Goal: Task Accomplishment & Management: Use online tool/utility

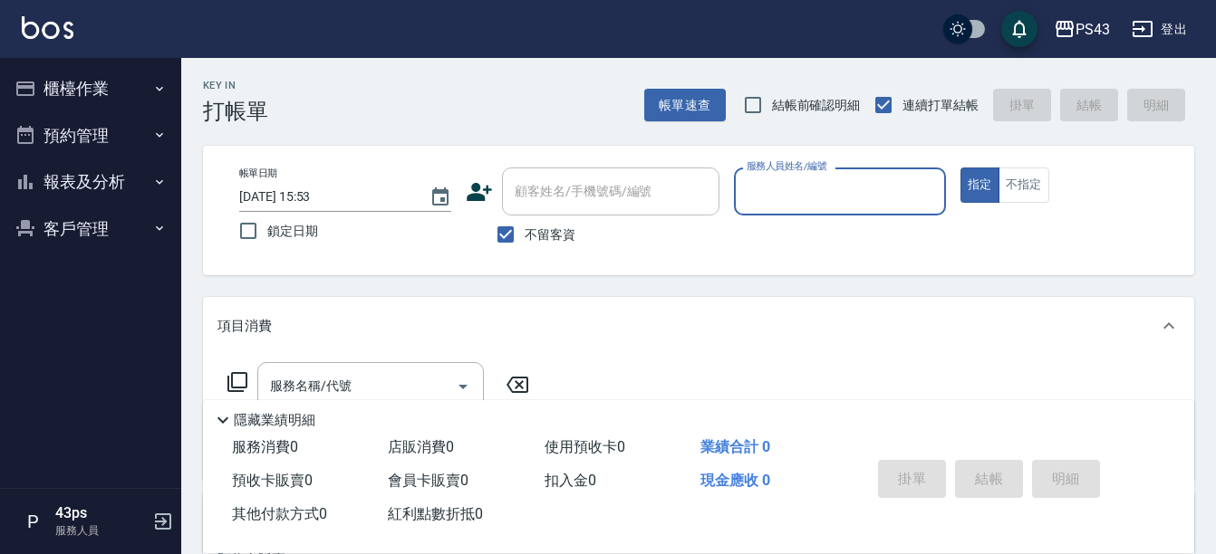
click at [846, 207] on input "服務人員姓名/編號" at bounding box center [840, 192] width 196 height 32
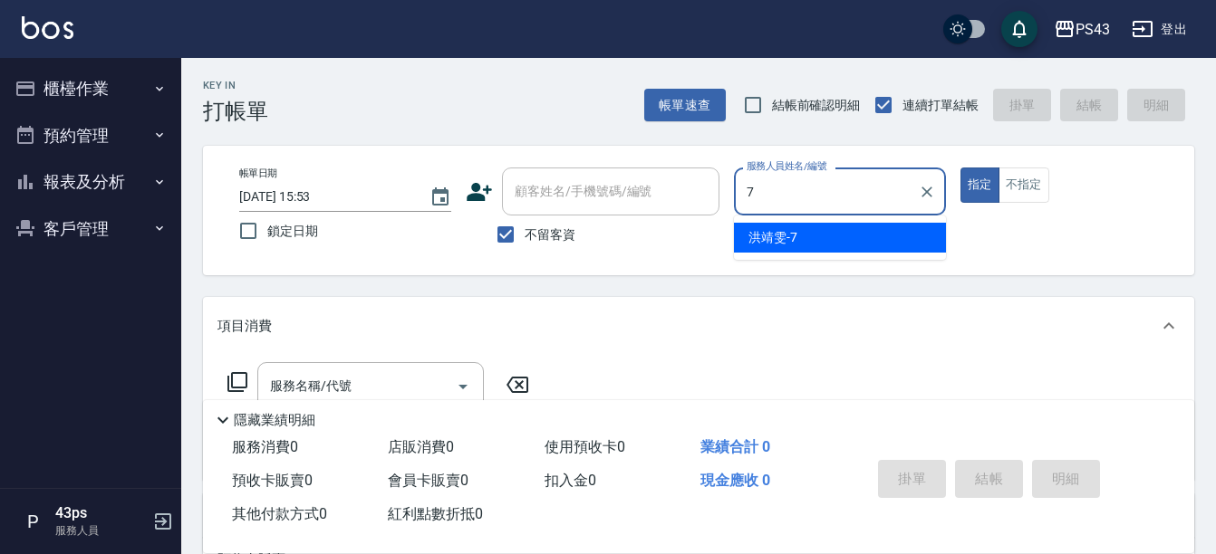
type input "洪靖雯-7"
type button "true"
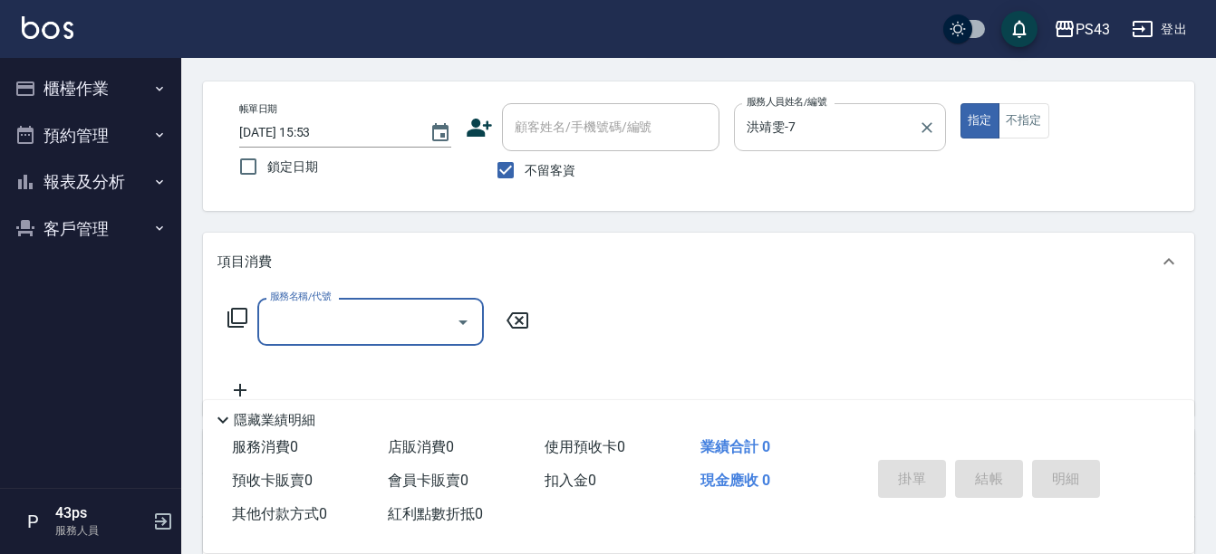
scroll to position [91, 0]
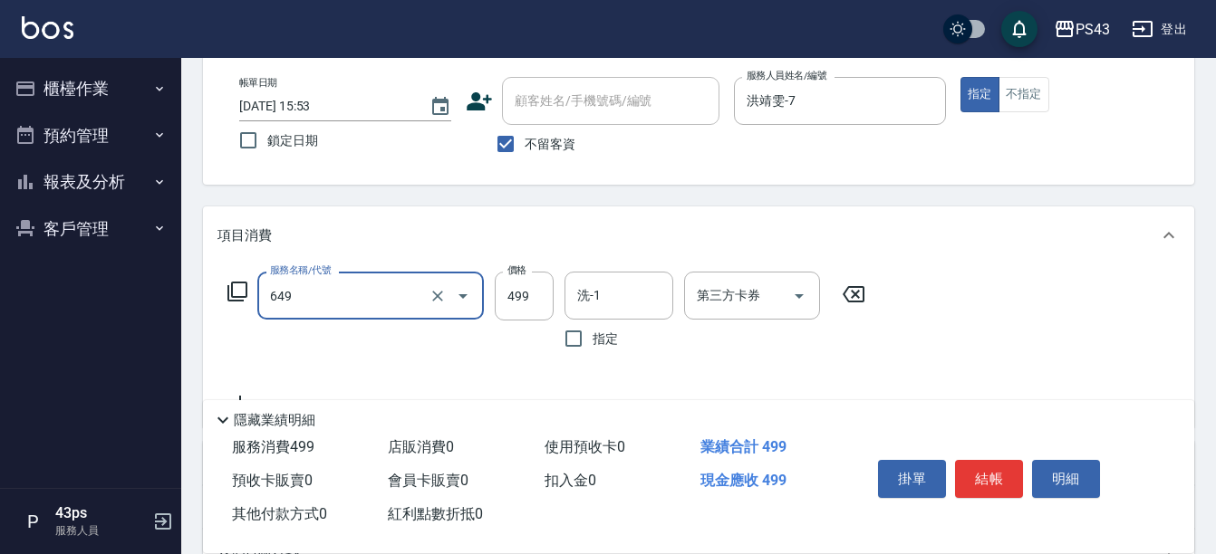
type input "角質499(649)"
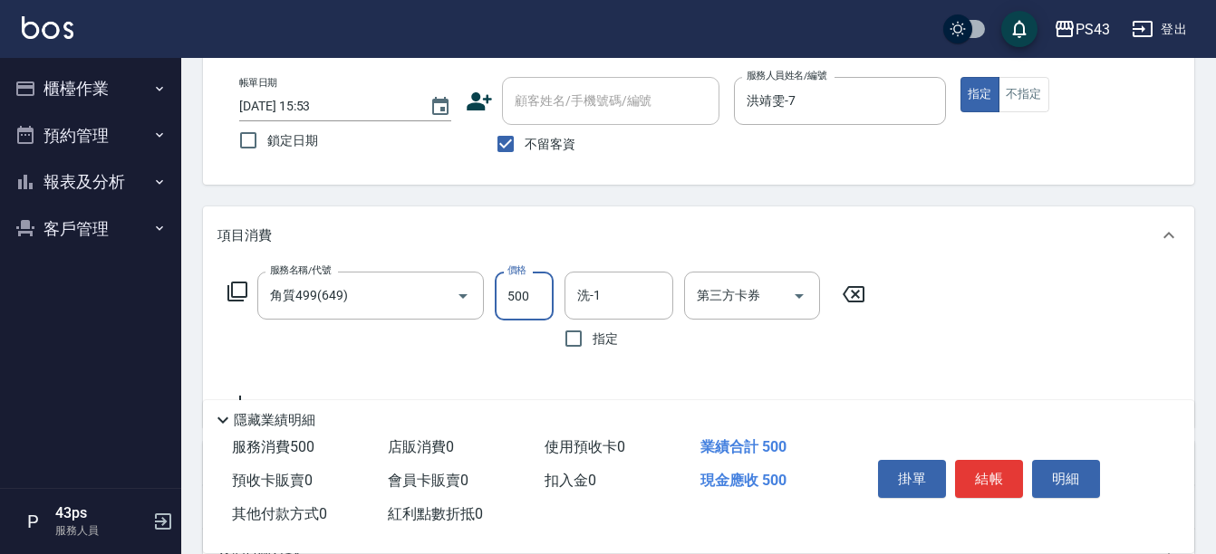
type input "500"
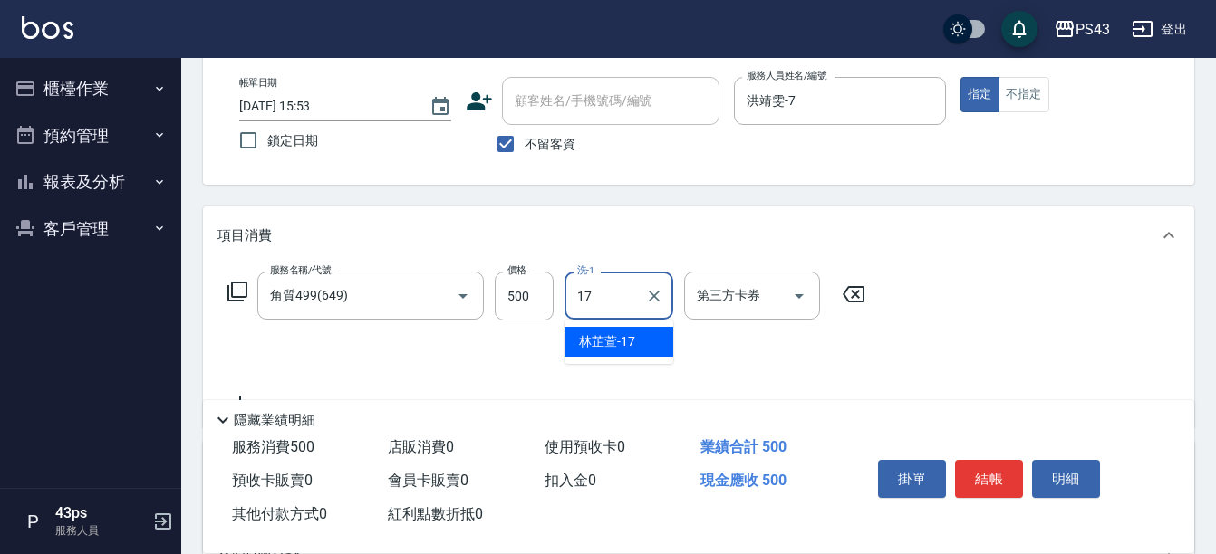
type input "林芷萱-17"
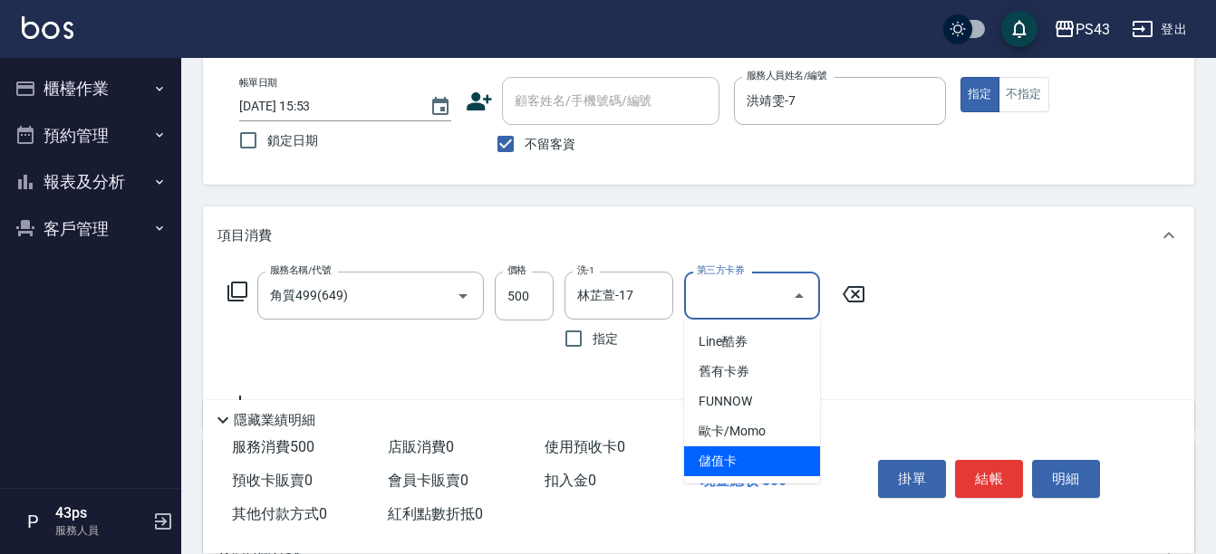
type input "儲值卡"
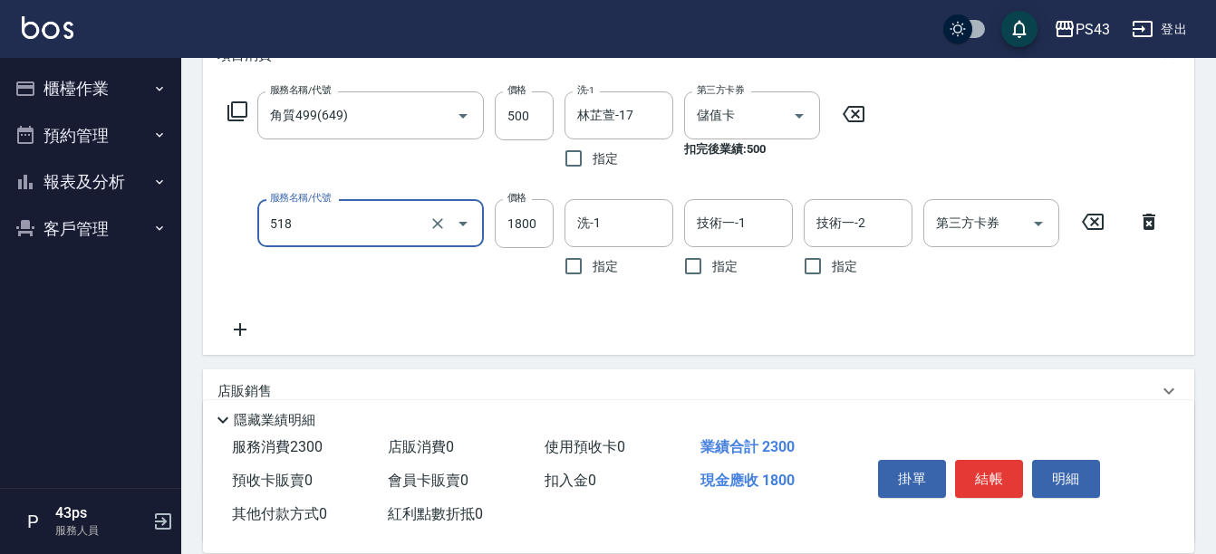
scroll to position [272, 0]
type input "鏡面護髮1800(518)"
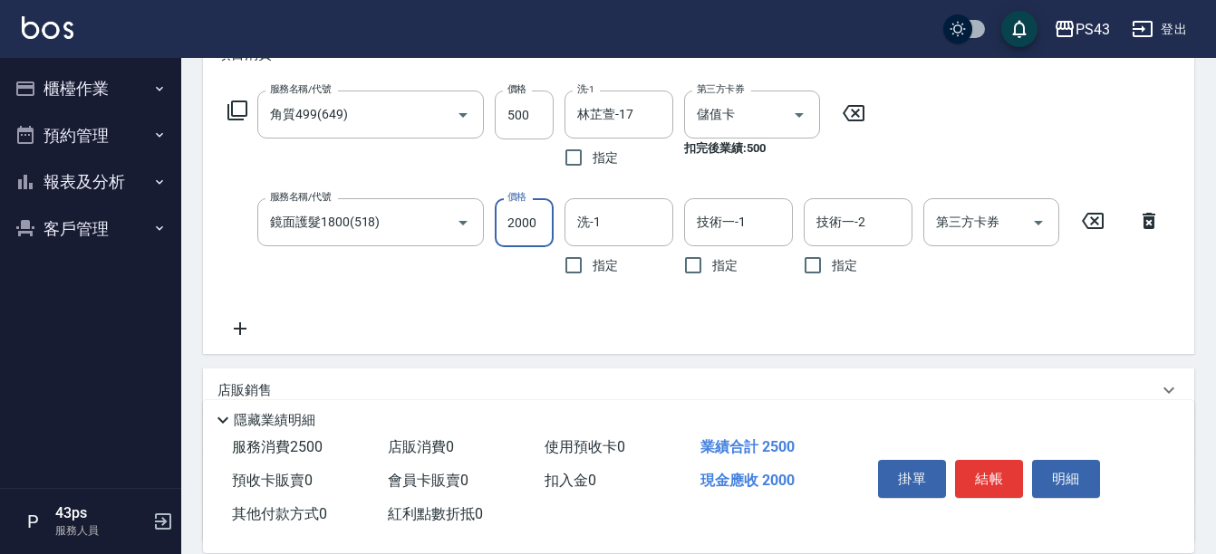
type input "2000"
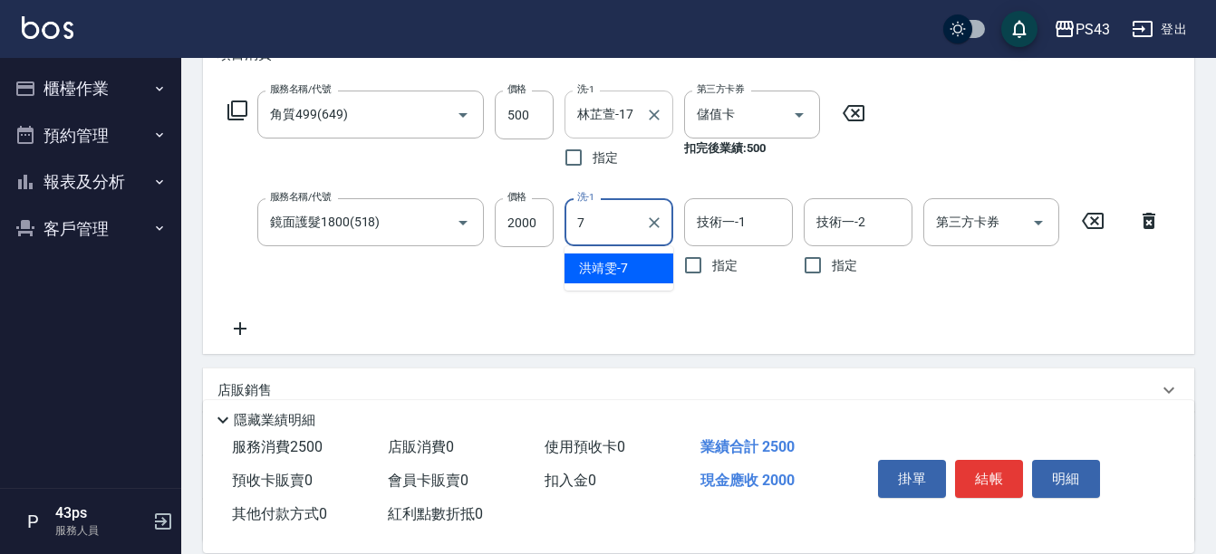
type input "洪靖雯-7"
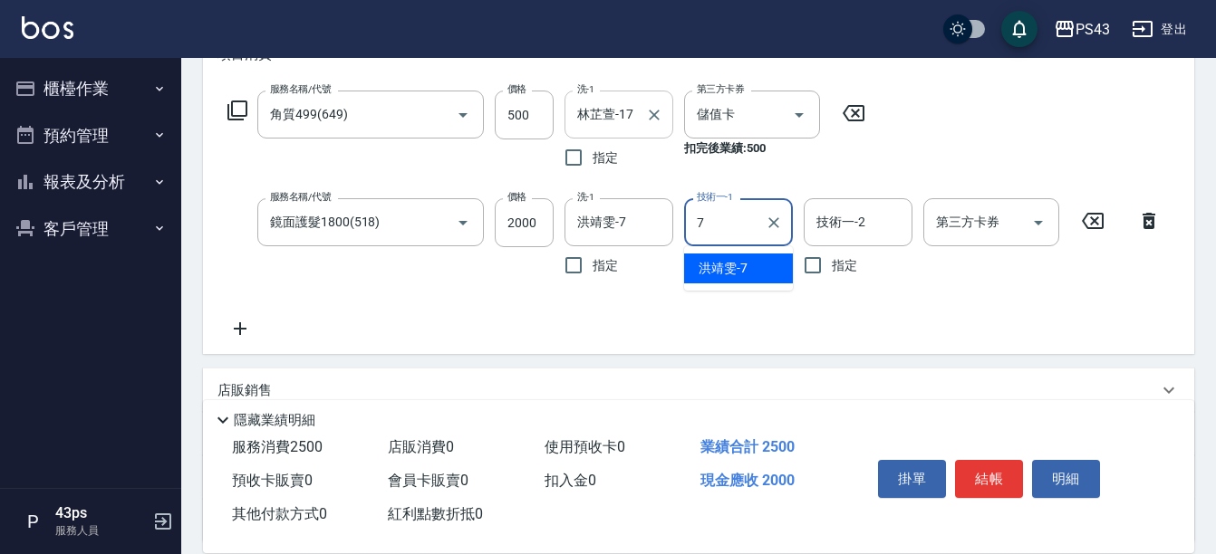
type input "洪靖雯-7"
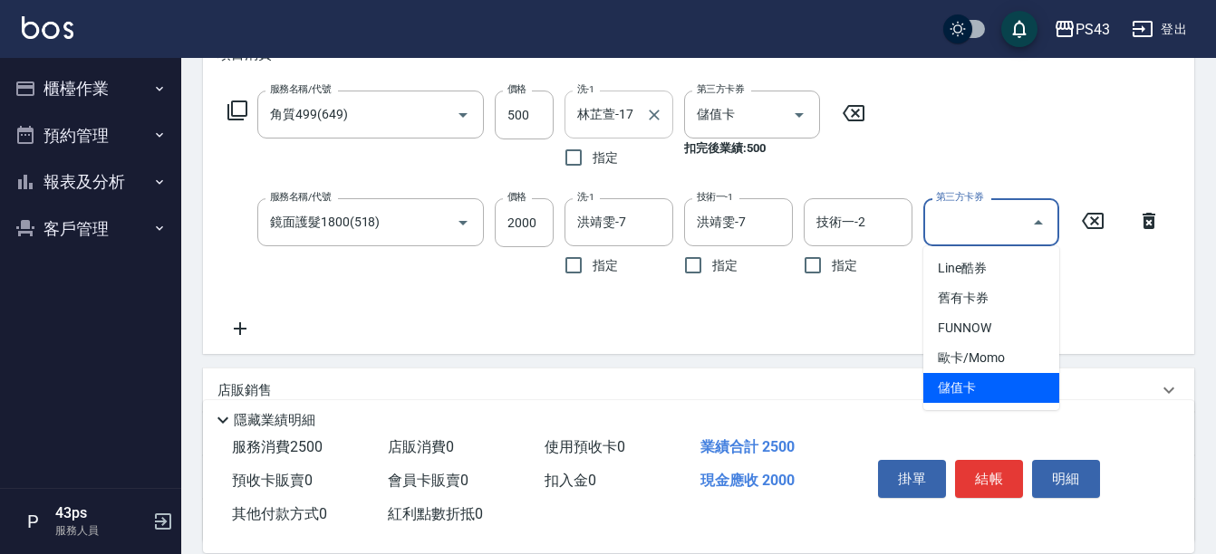
type input "儲值卡"
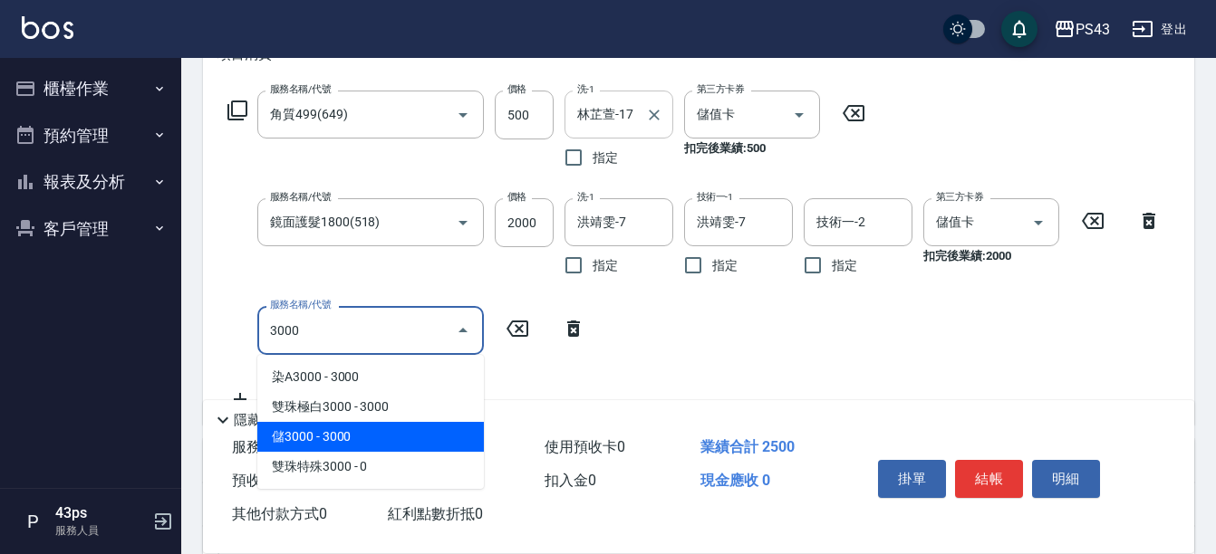
type input "儲3000(8300)"
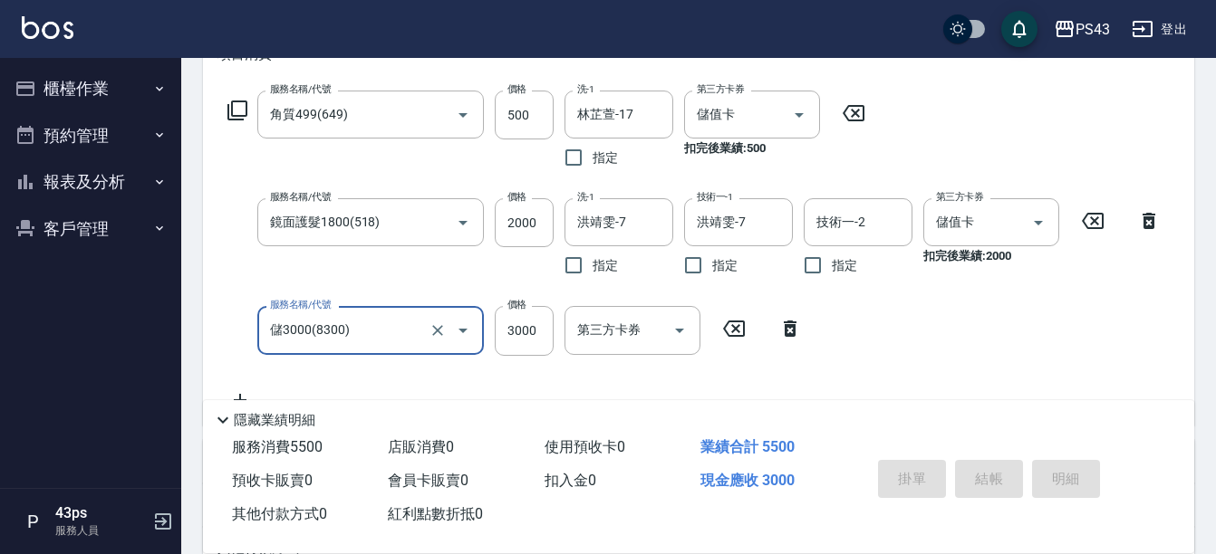
type input "[DATE] 15:54"
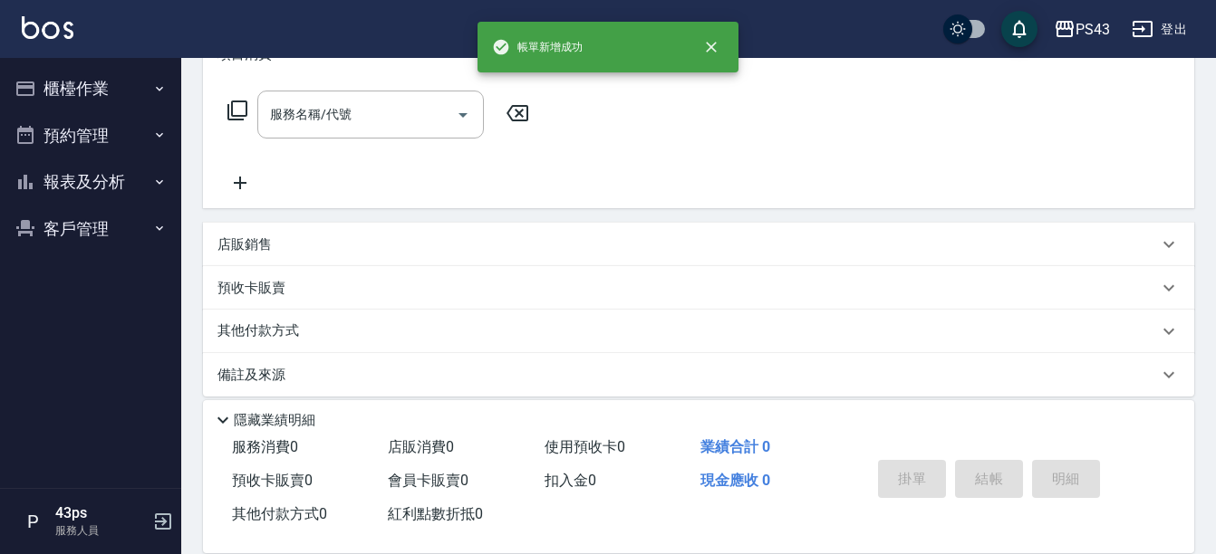
scroll to position [0, 0]
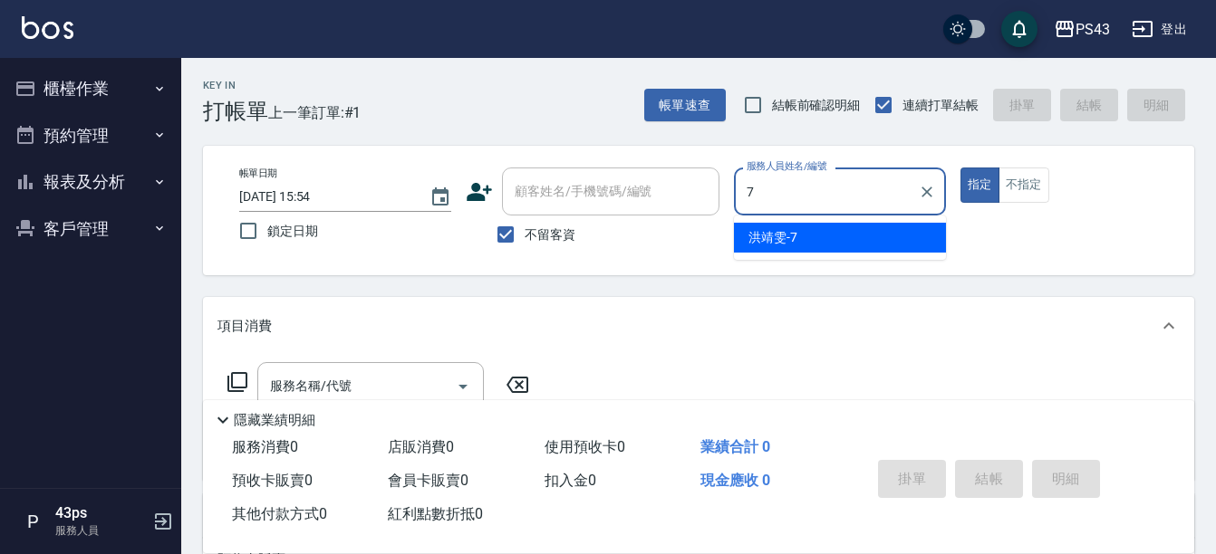
type input "洪靖雯-7"
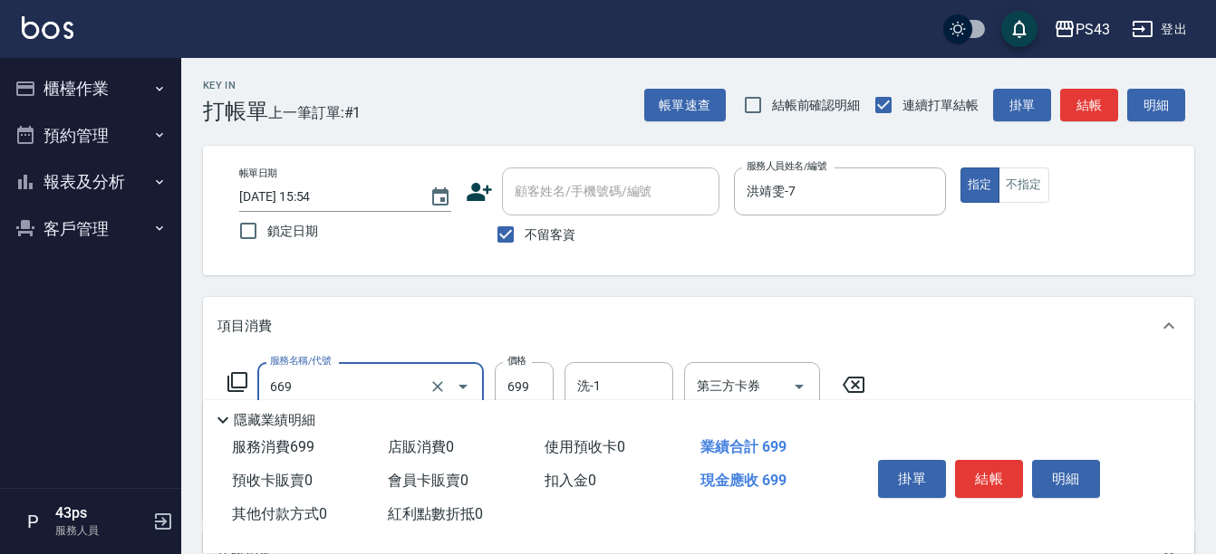
type input "精油699(669)"
type input "799"
type input "2"
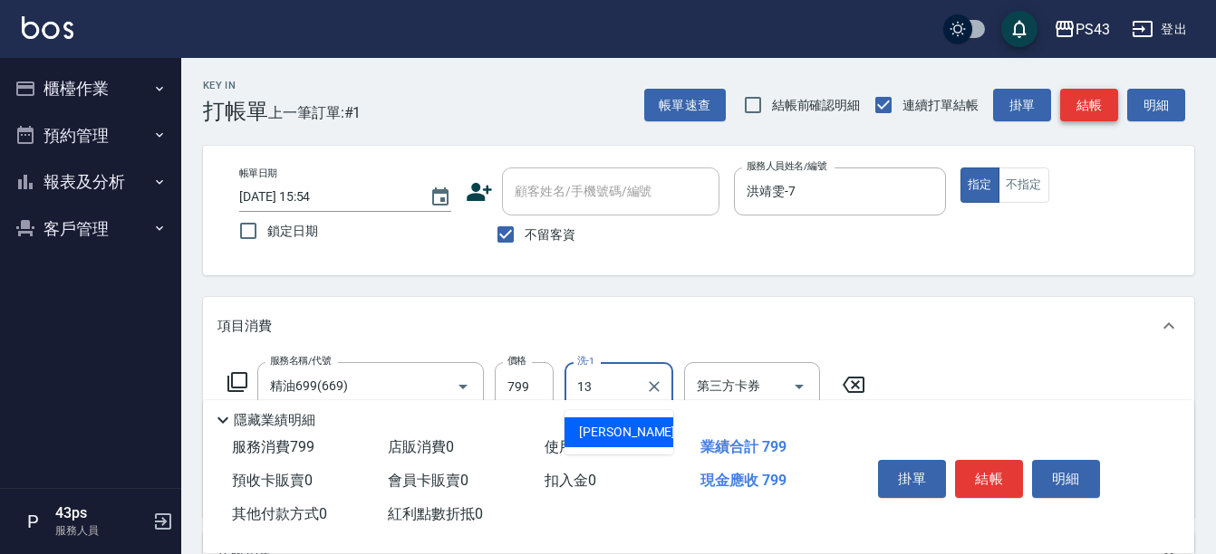
type input "[PERSON_NAME]-13"
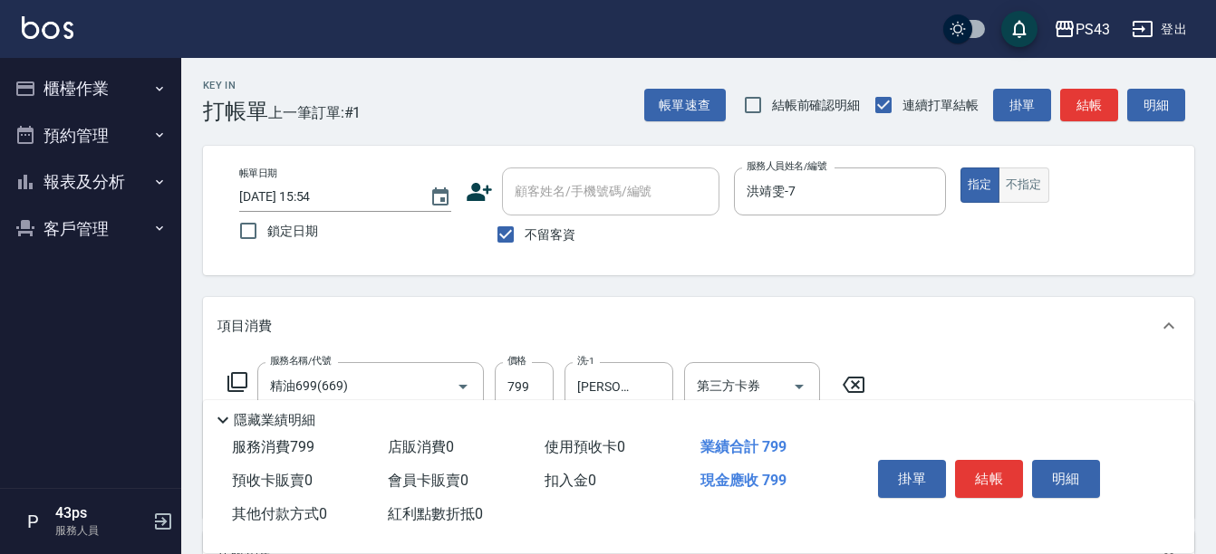
click at [1020, 196] on button "不指定" at bounding box center [1023, 185] width 51 height 35
click at [1109, 118] on button "結帳" at bounding box center [1089, 106] width 58 height 34
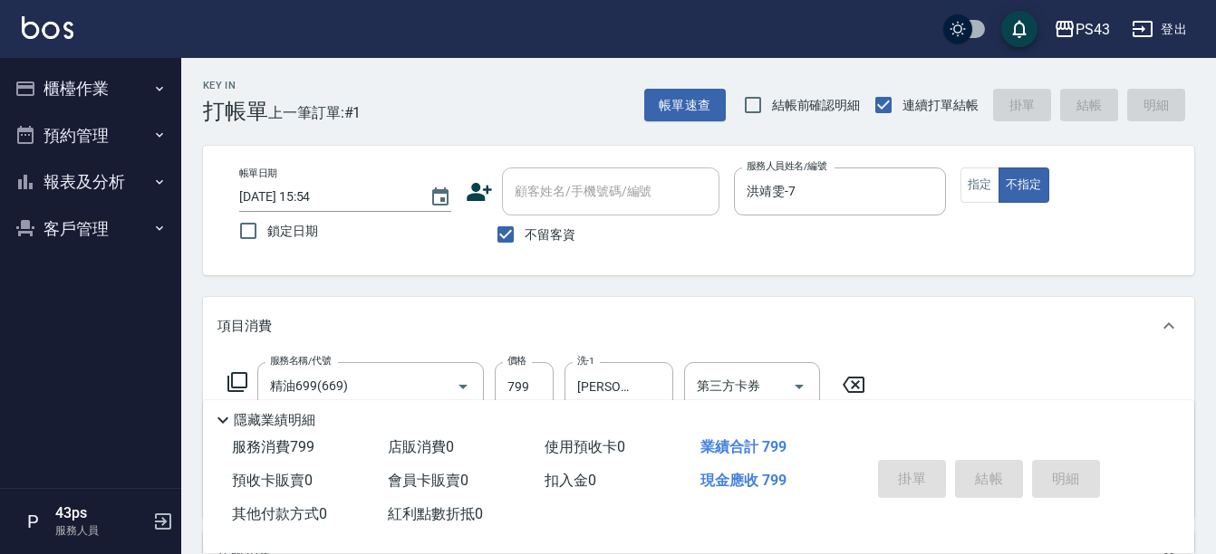
type input "[DATE] 15:55"
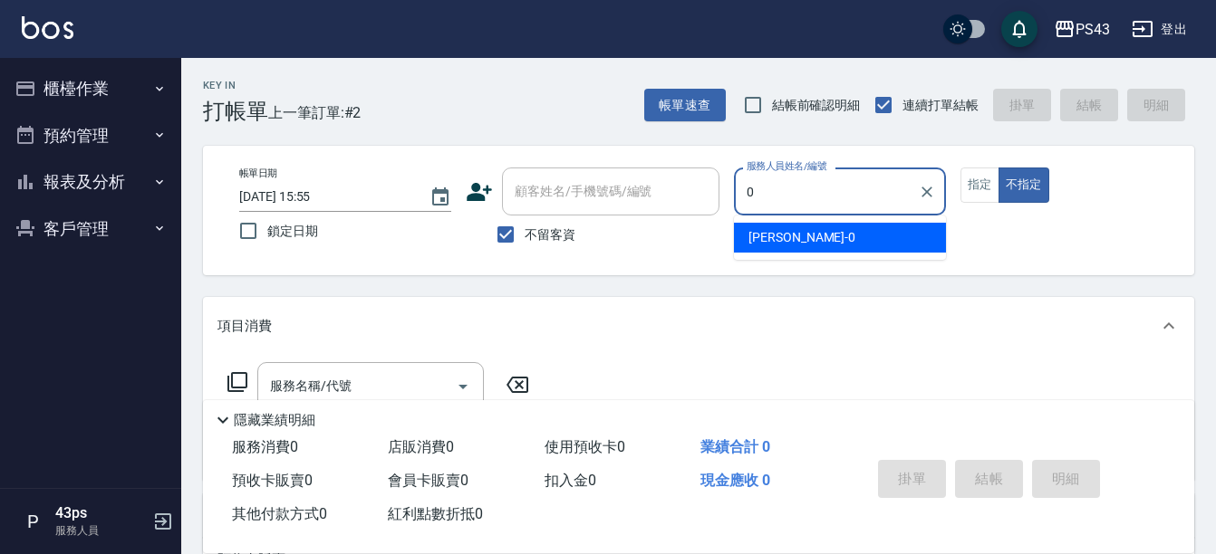
type input "田田-0"
type button "false"
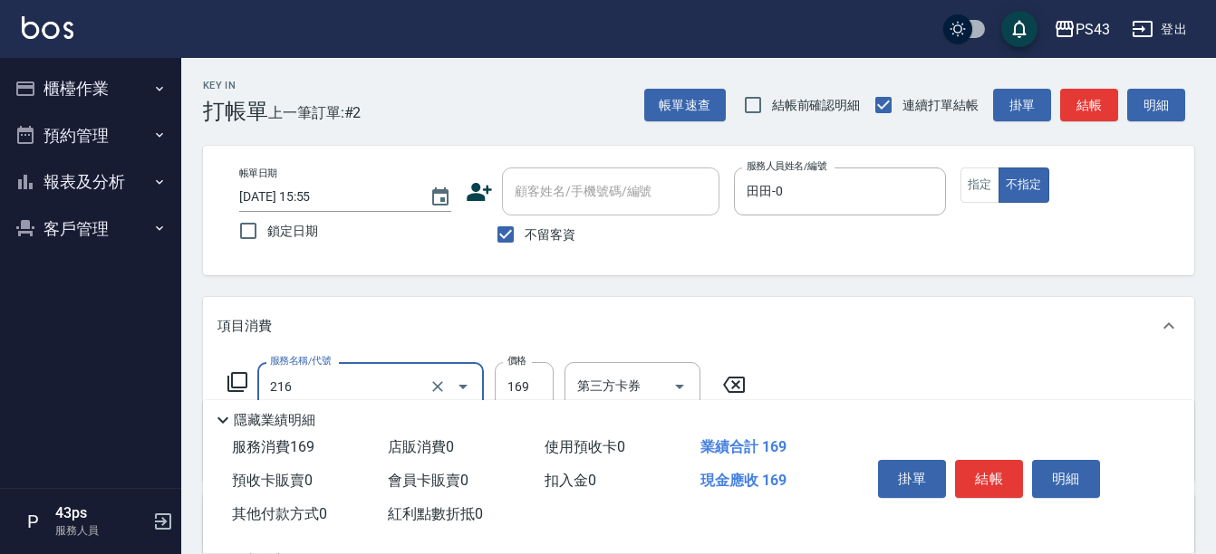
type input "剪髮169(216)"
type input "150"
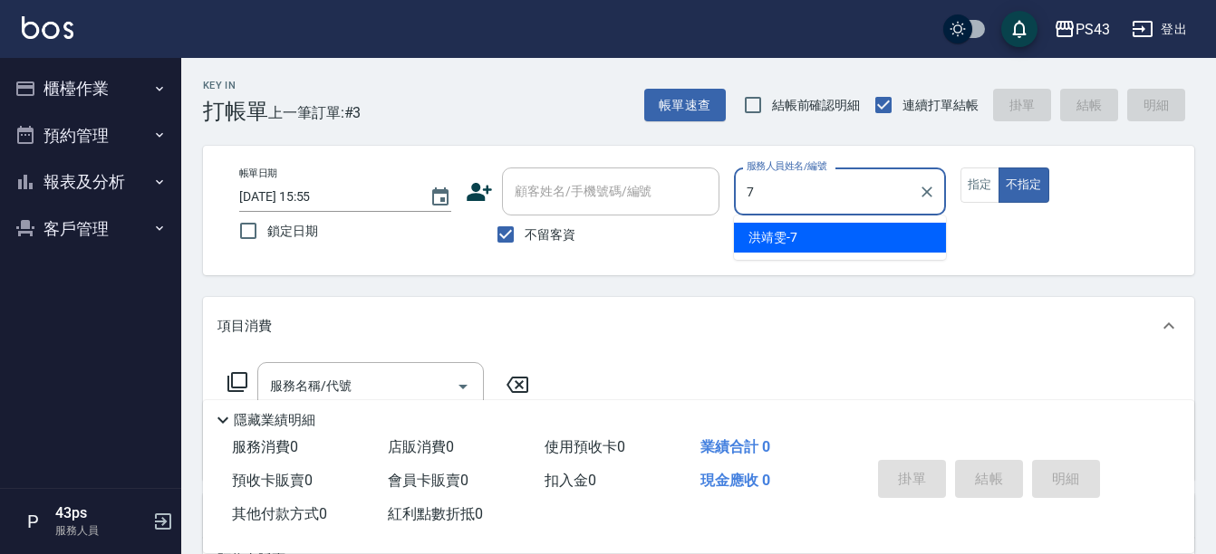
type input "洪靖雯-7"
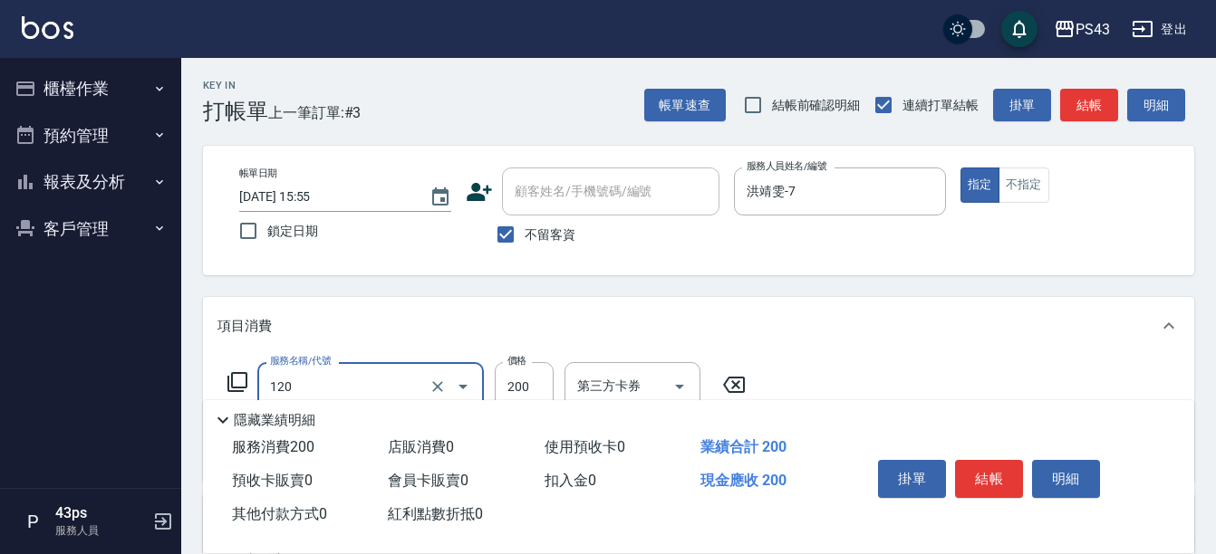
type input "New洗200(120)"
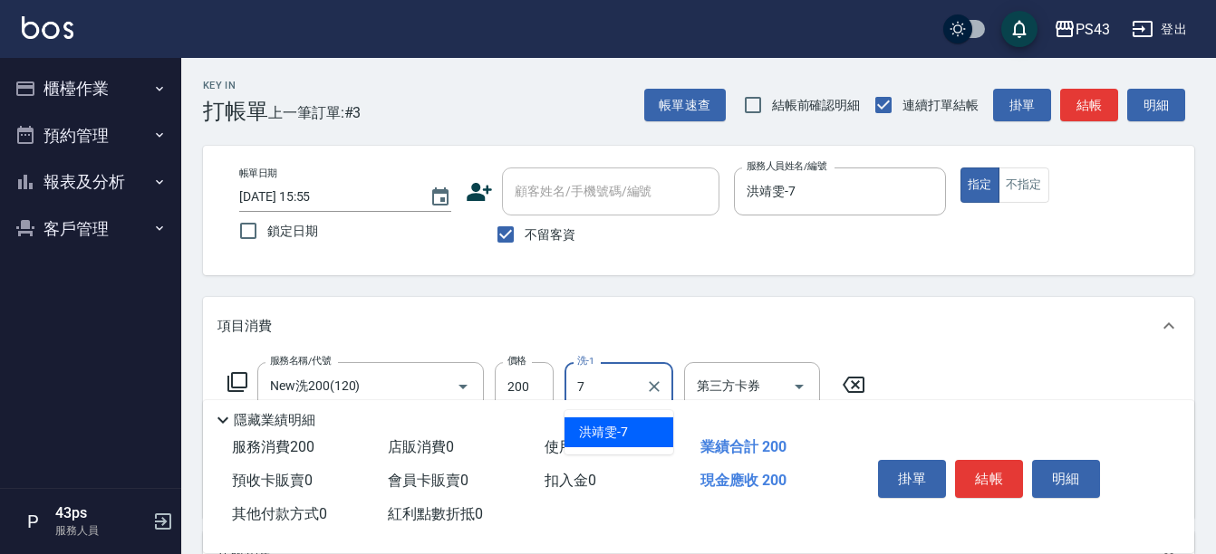
type input "洪靖雯-7"
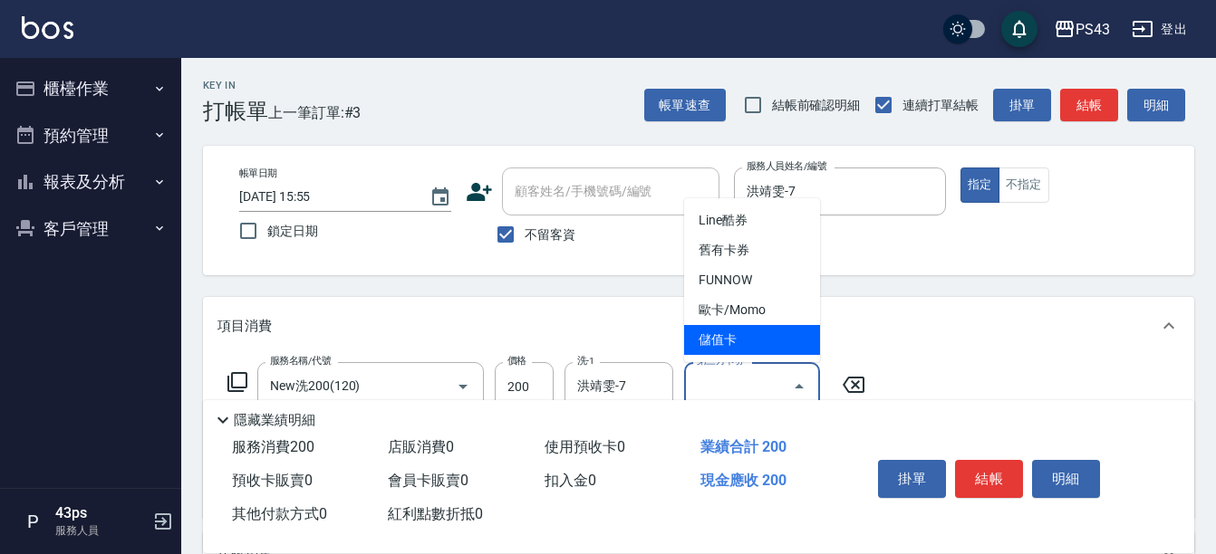
type input "儲值卡"
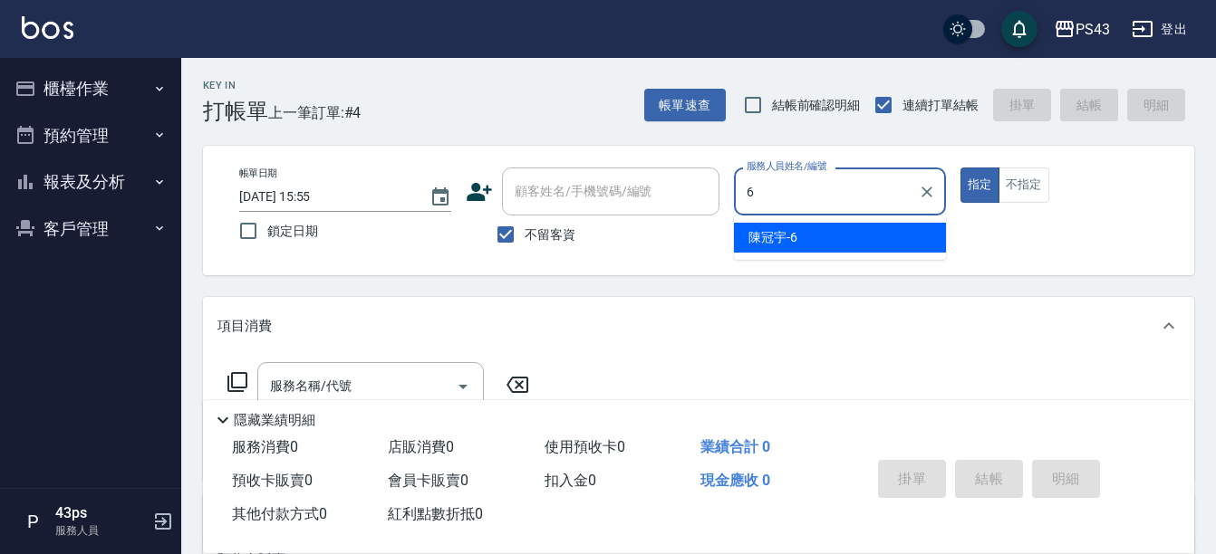
type input "陳冠宇-6"
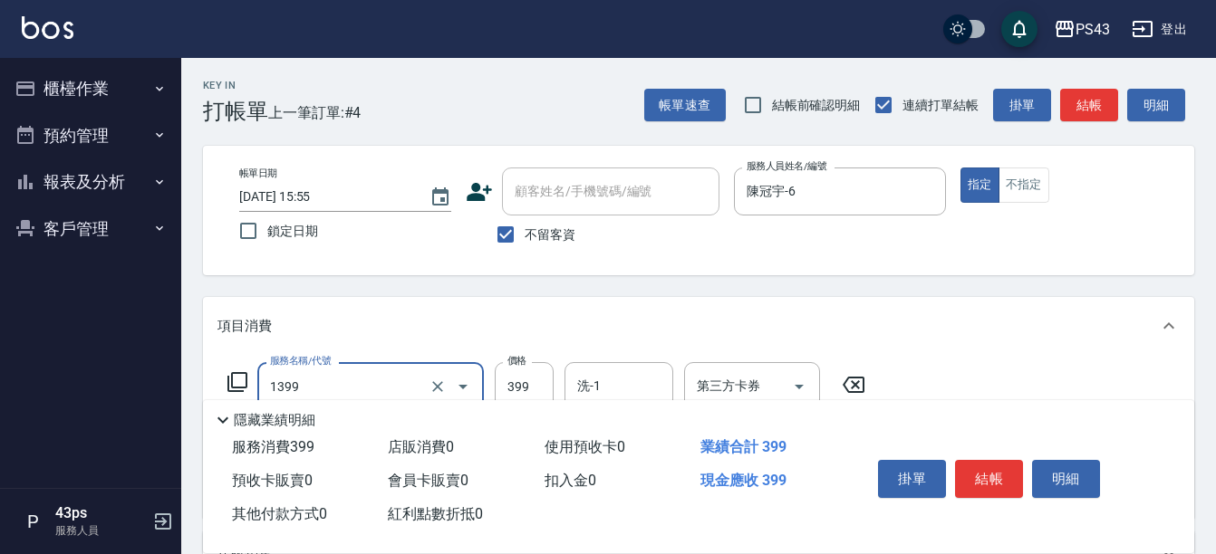
type input "海鹽洗髮399(1399)"
type input "499"
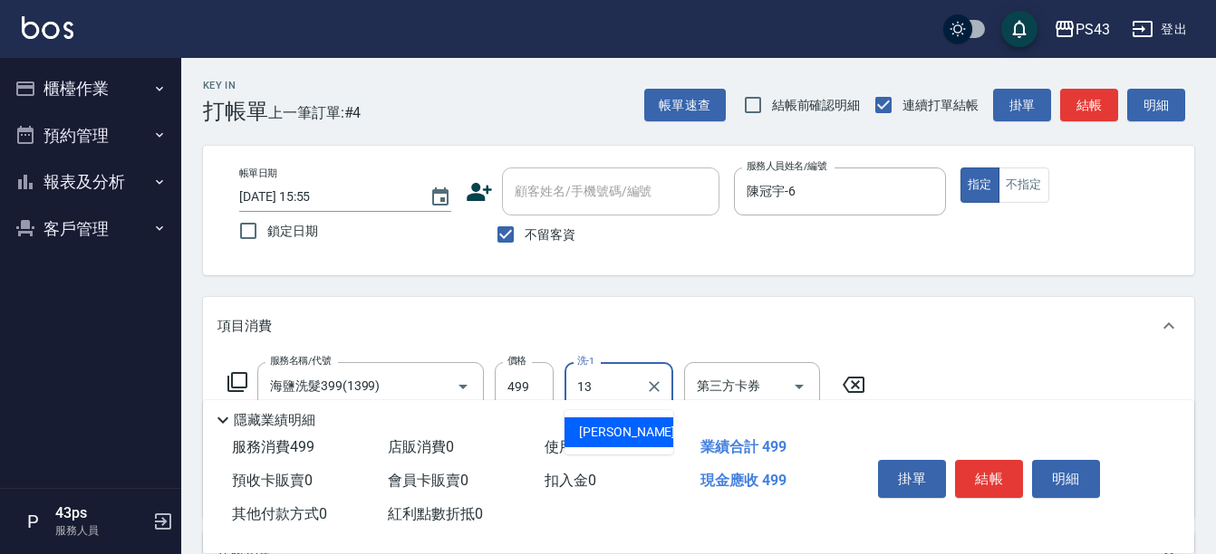
type input "[PERSON_NAME]-13"
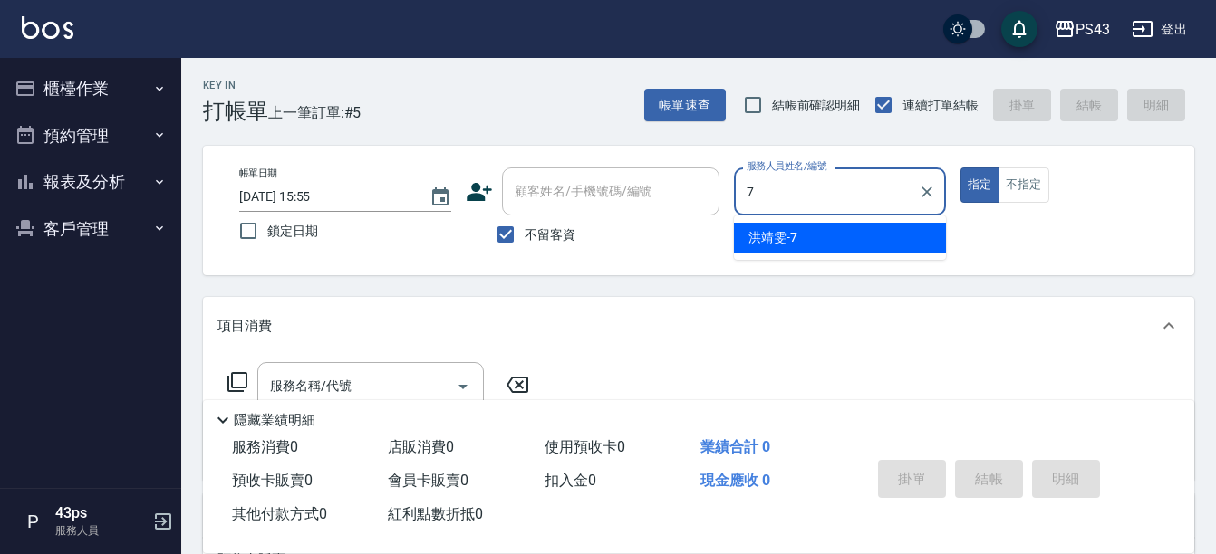
type input "洪靖雯-7"
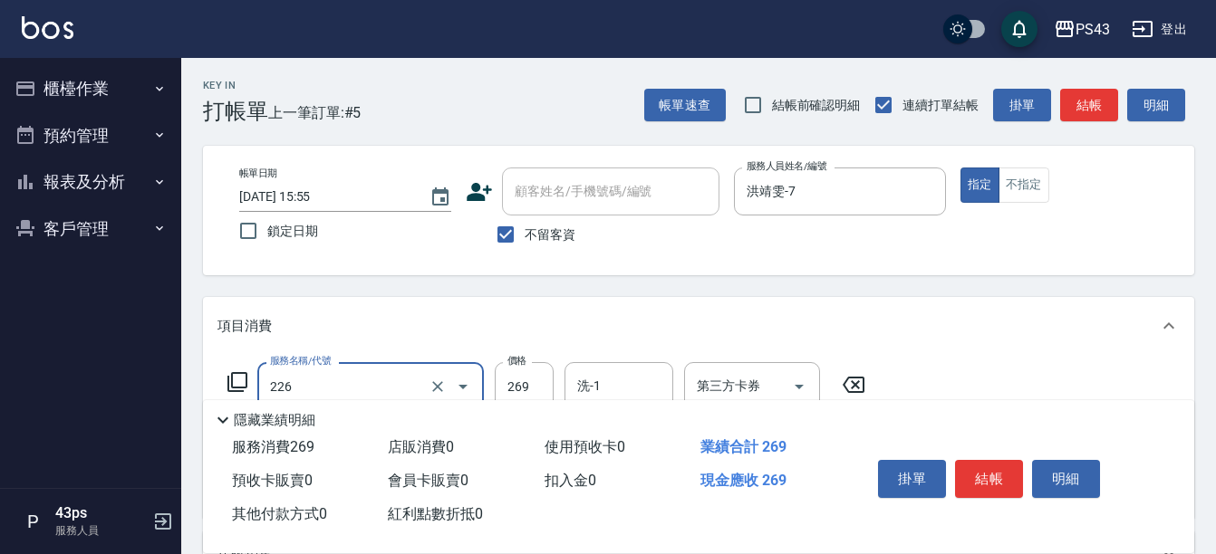
type input "洗剪269(226)"
type input "300"
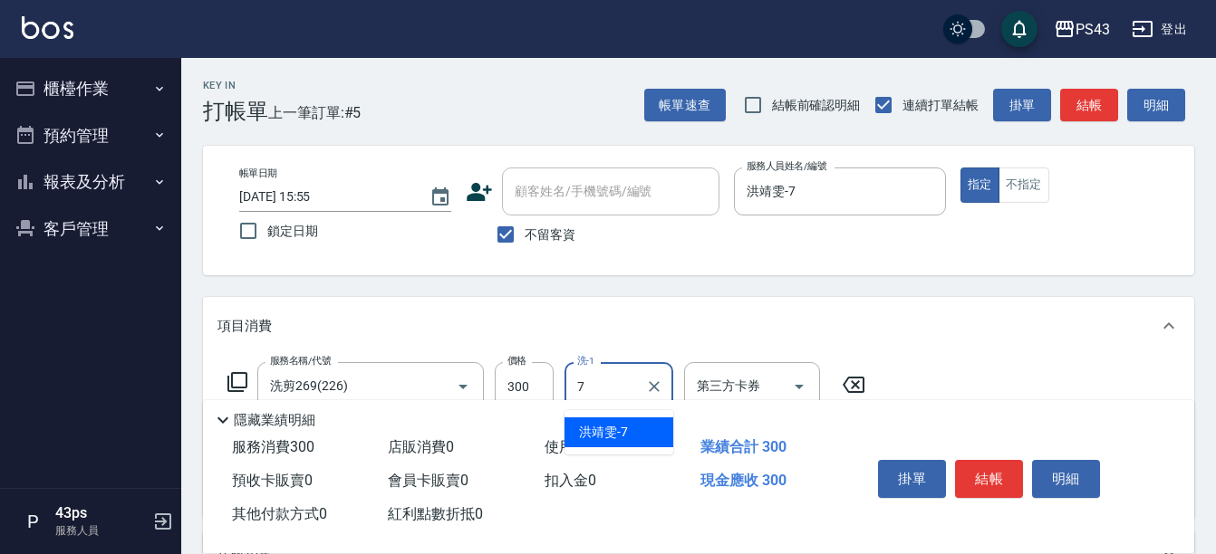
type input "洪靖雯-7"
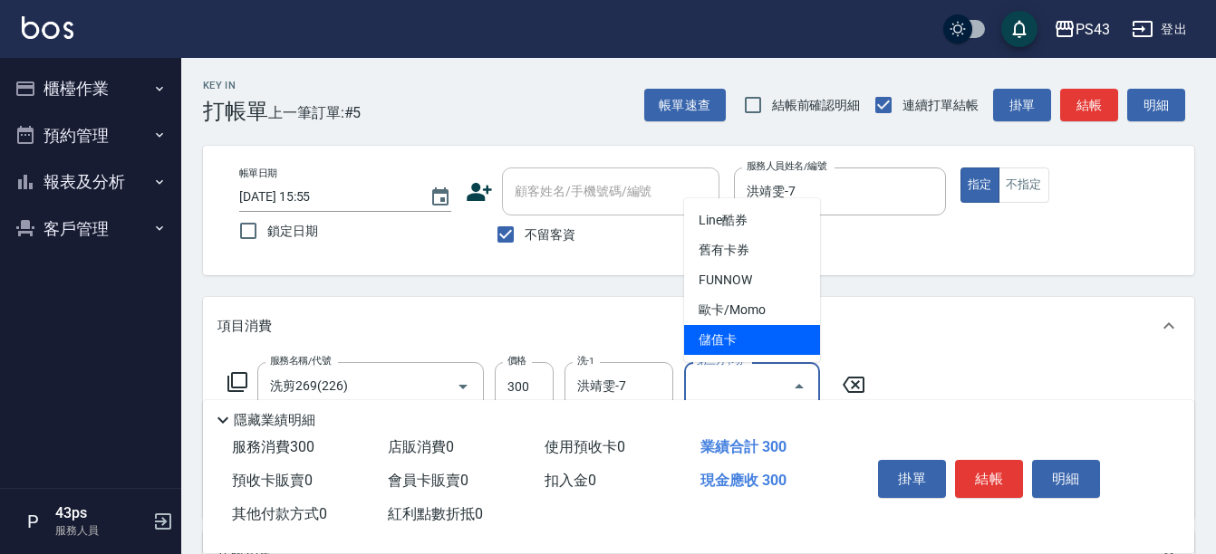
type input "儲值卡"
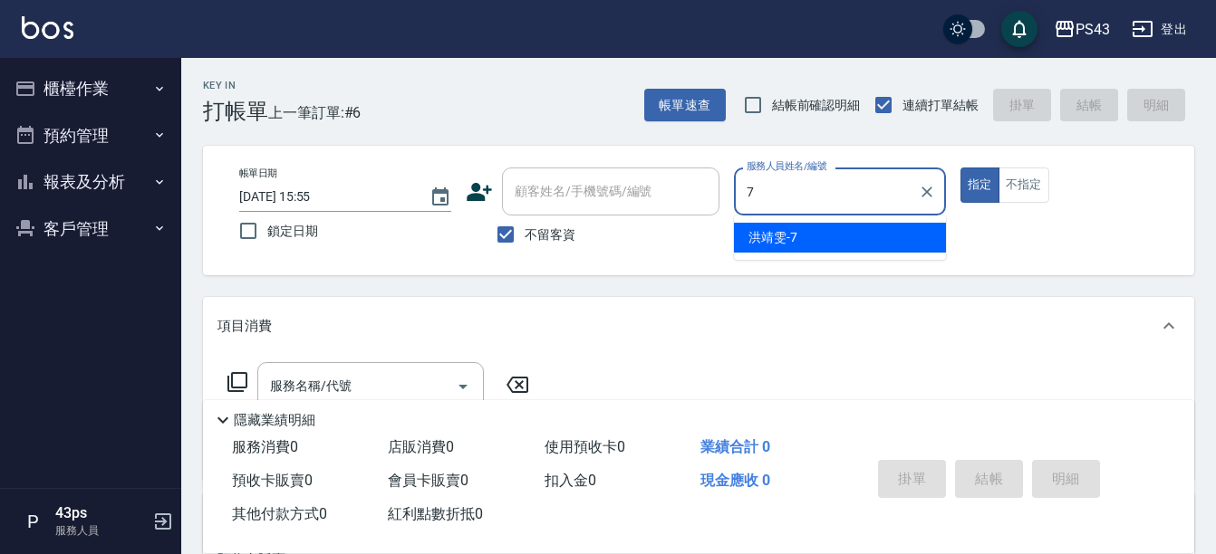
type input "洪靖雯-7"
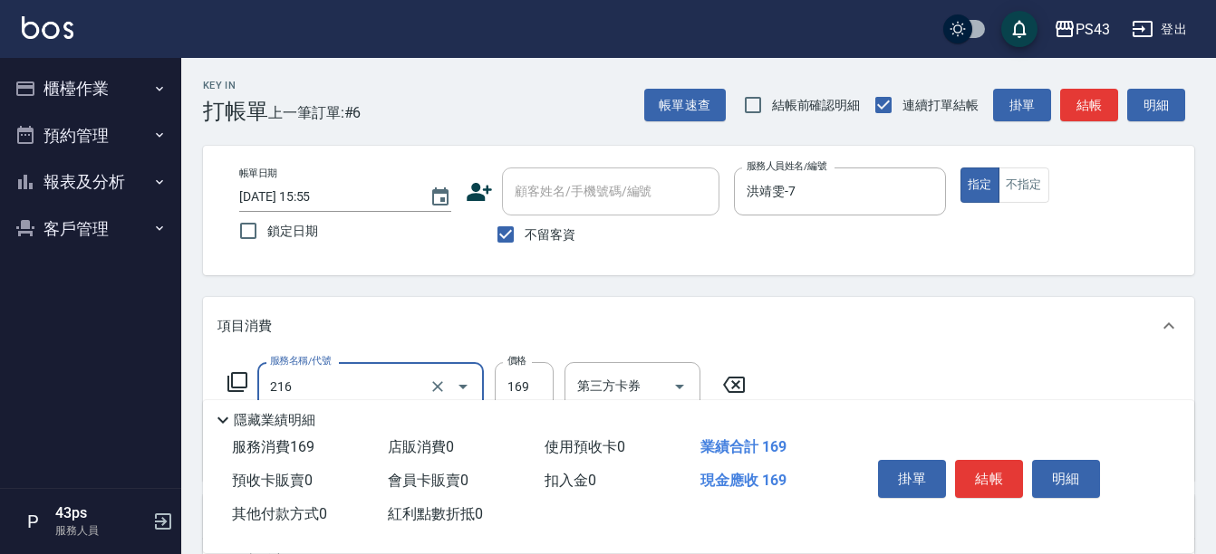
type input "剪髮169(216)"
type input "150"
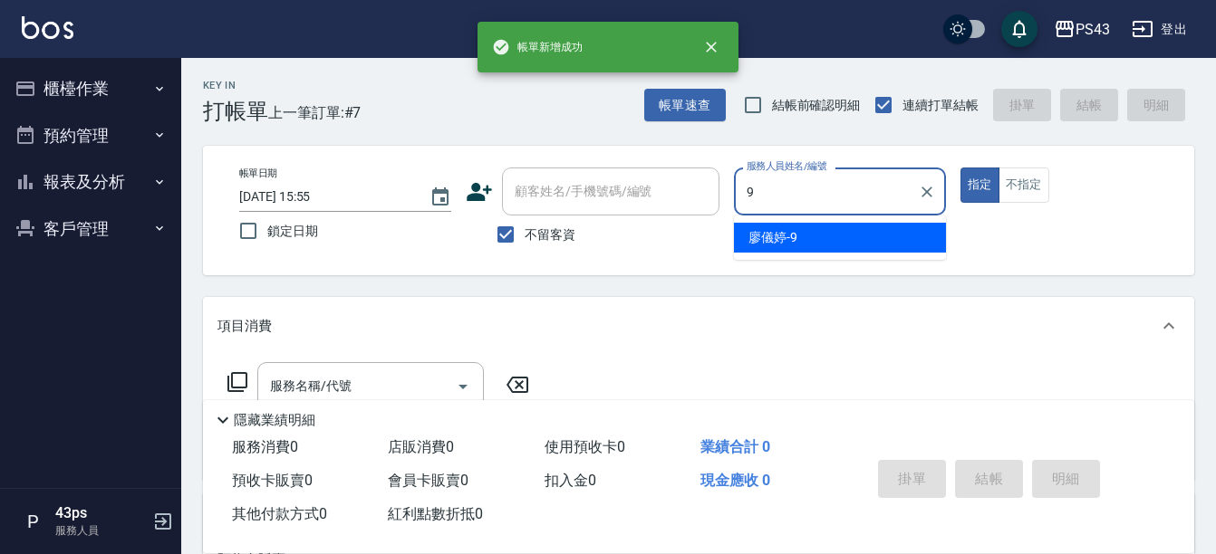
type input "[PERSON_NAME]9"
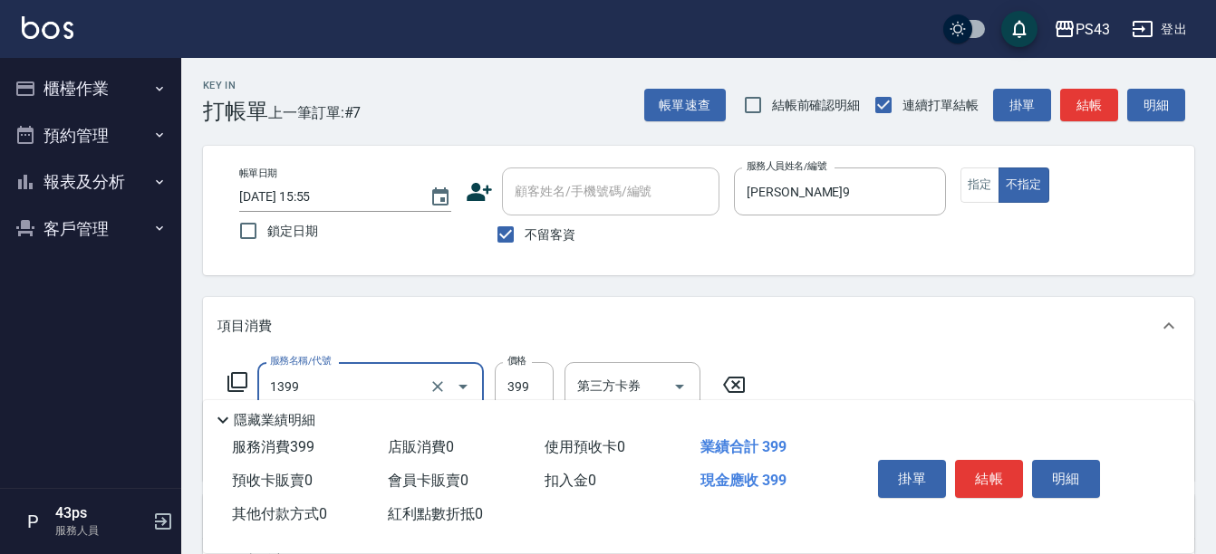
type input "海鹽洗髮399(1399)"
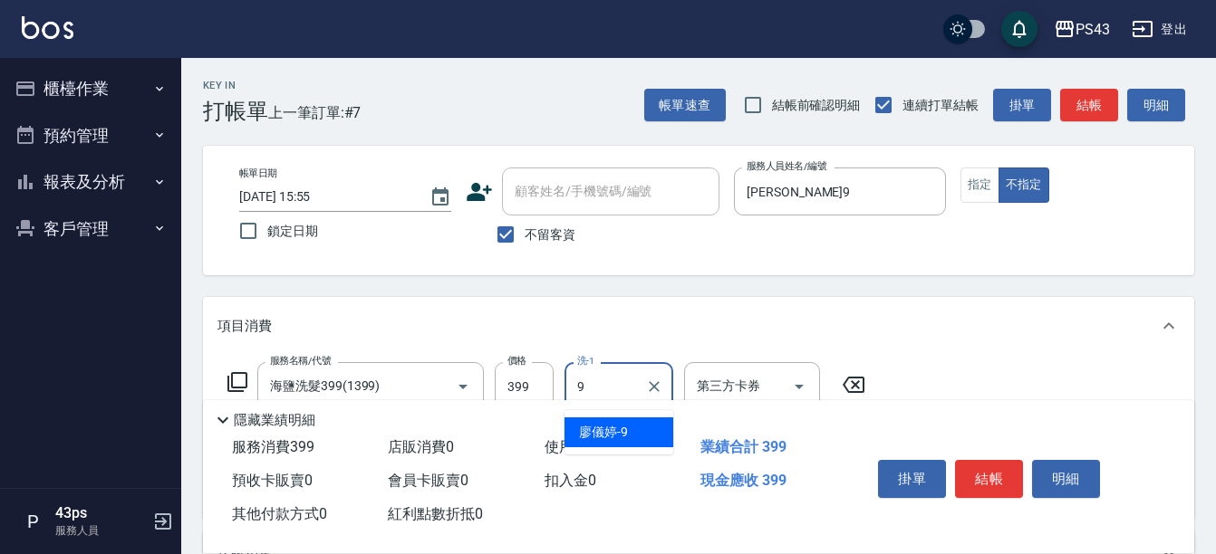
type input "[PERSON_NAME]9"
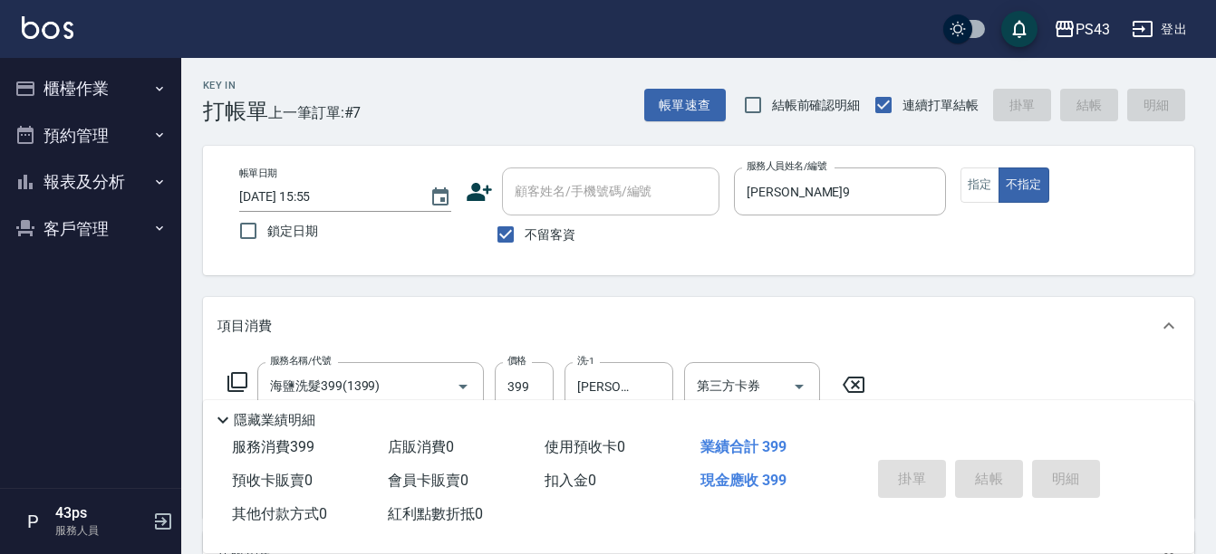
type input "[DATE] 15:56"
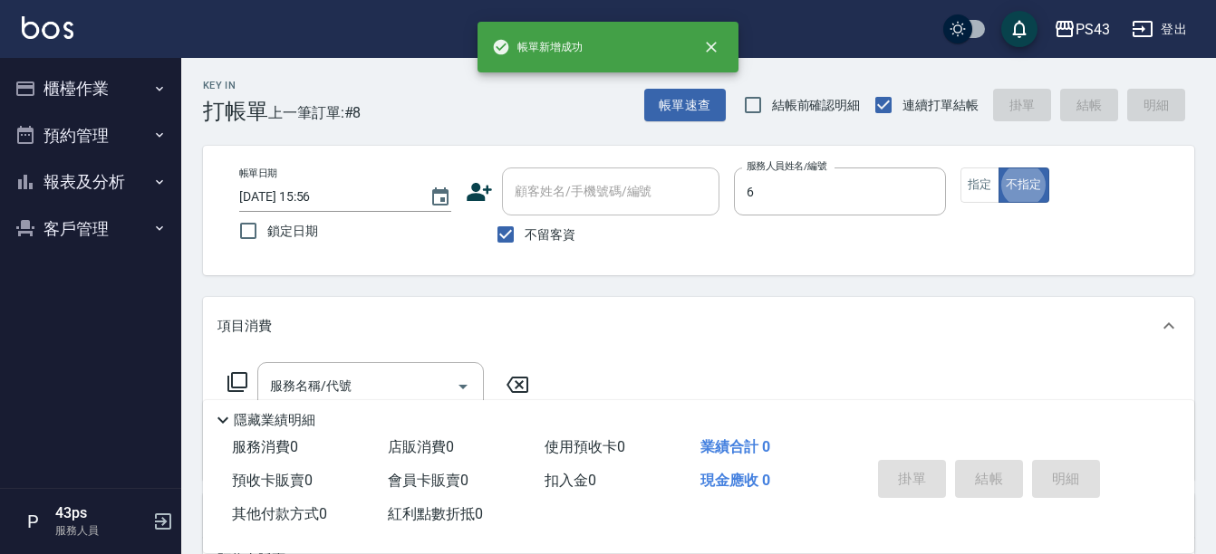
type input "陳冠宇-6"
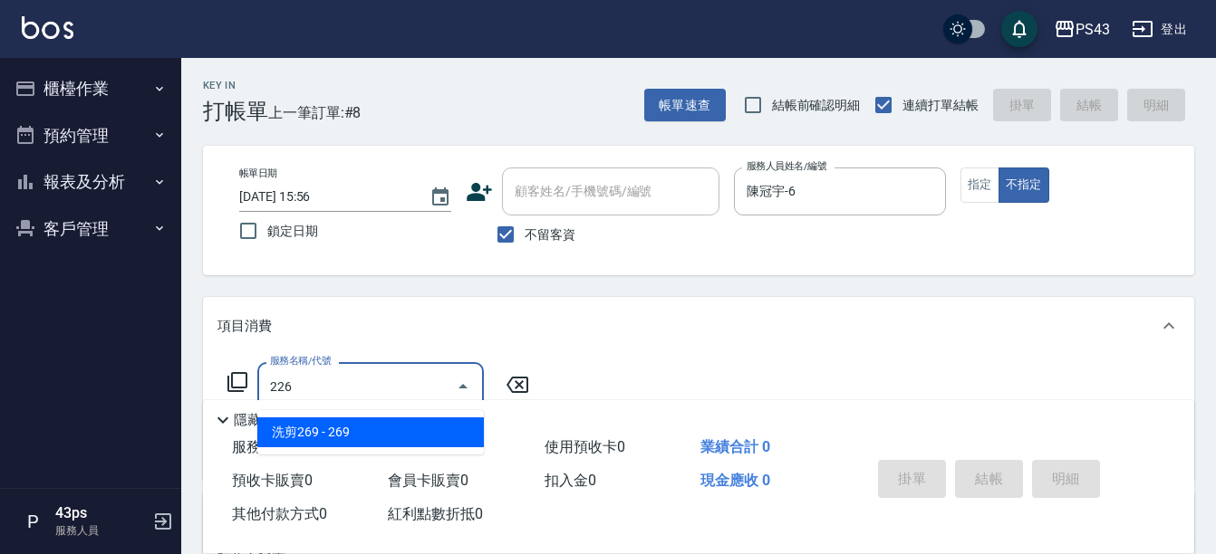
type input "洗剪269(226)"
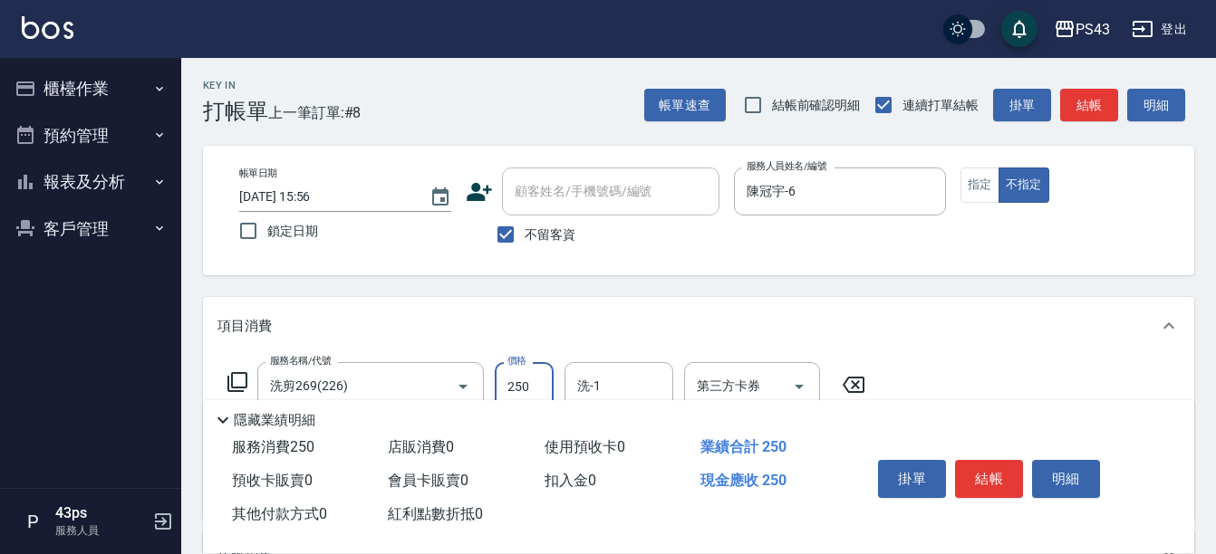
type input "250"
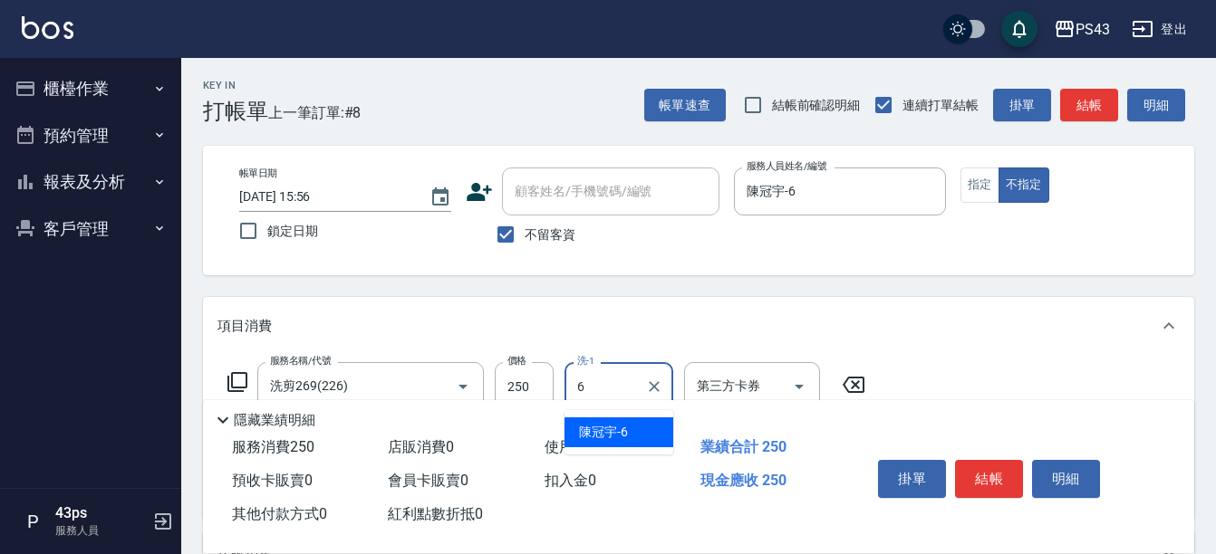
type input "陳冠宇-6"
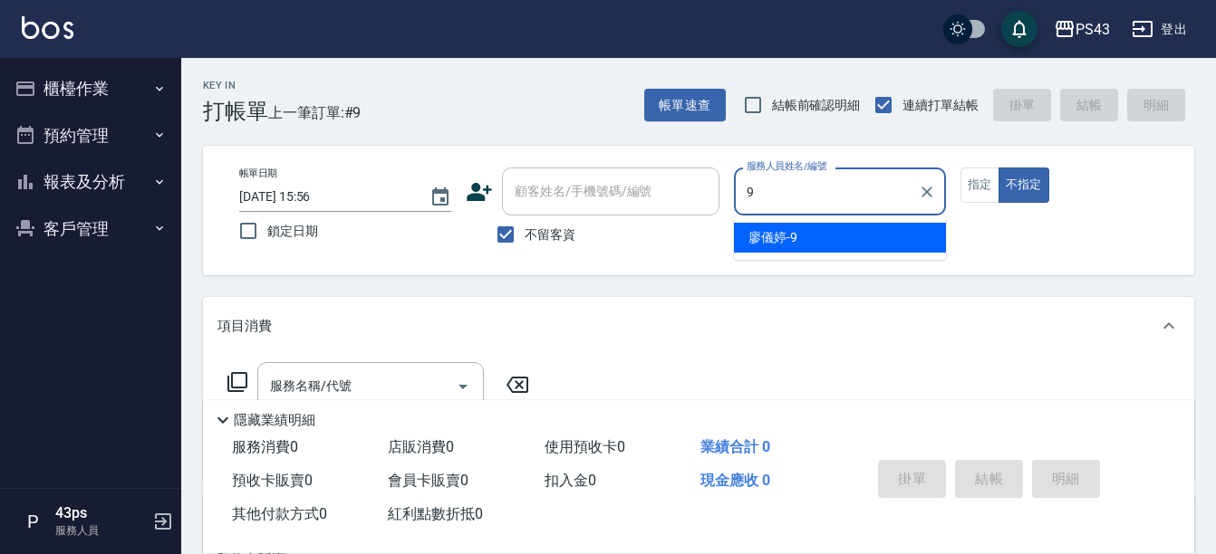
type input "[PERSON_NAME]9"
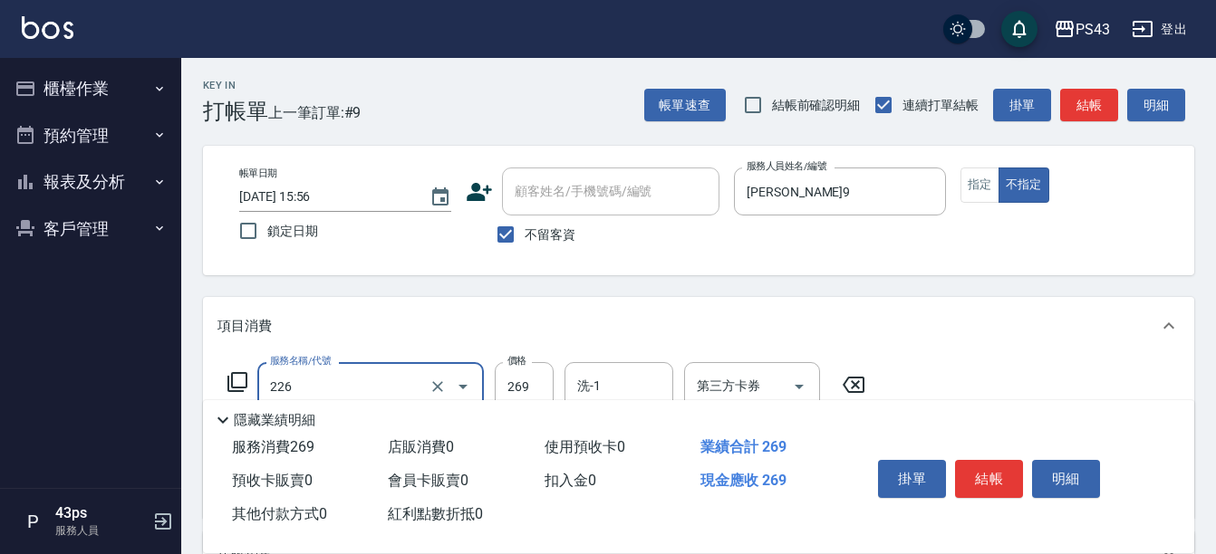
type input "洗剪269(226)"
type input "300"
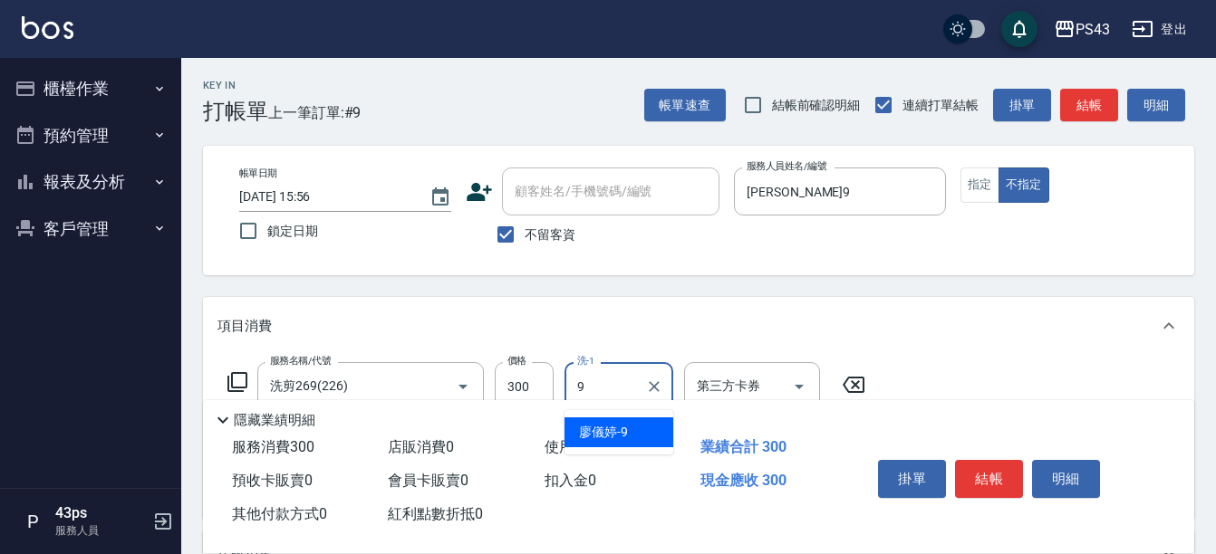
type input "[PERSON_NAME]9"
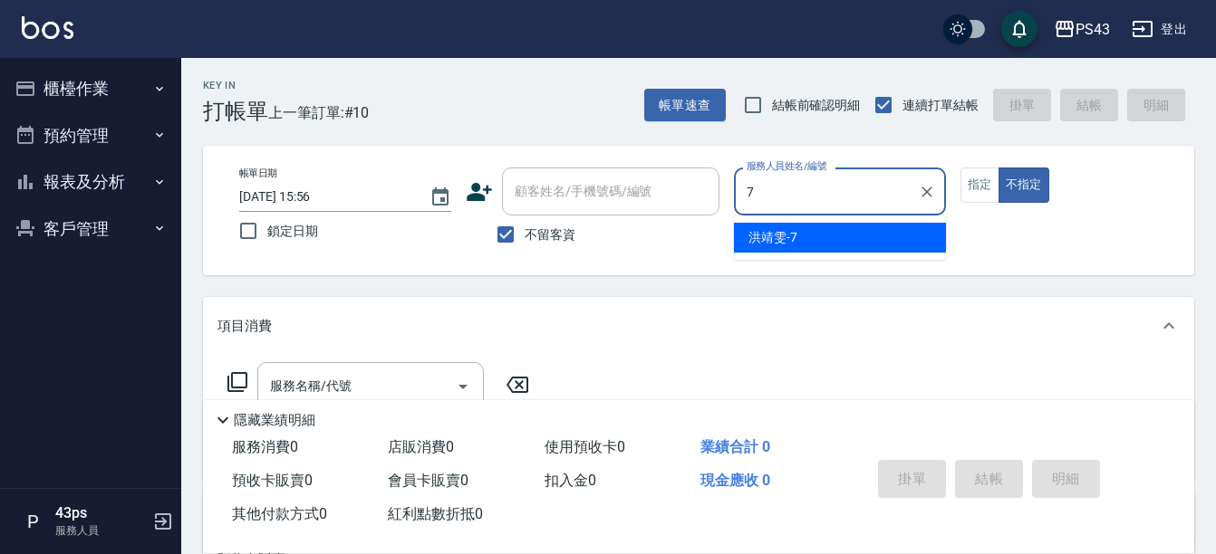
type input "洪靖雯-7"
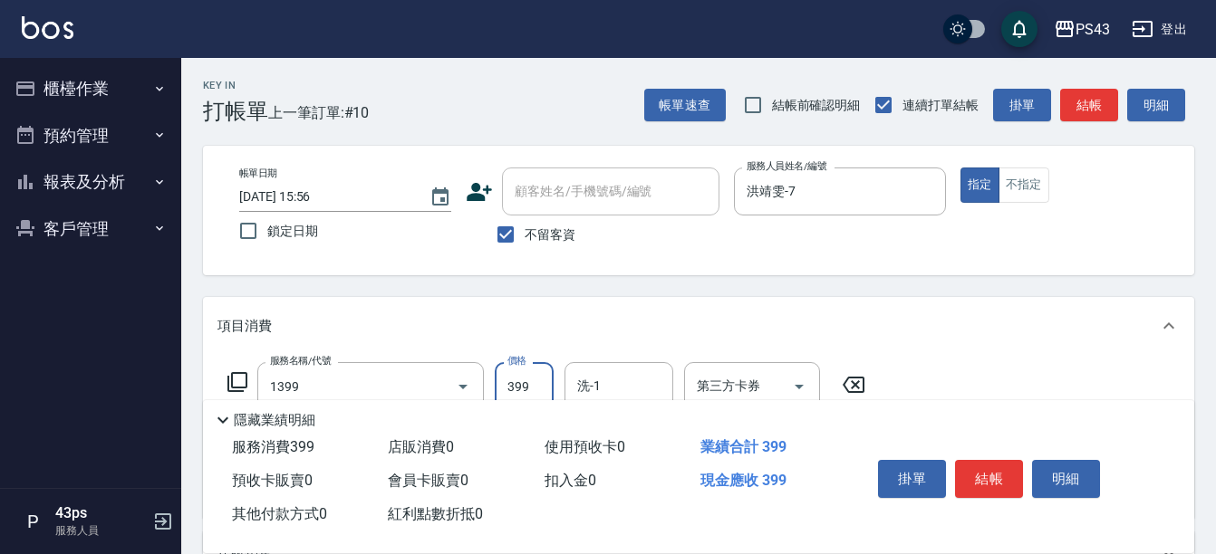
type input "海鹽洗髮399(1399)"
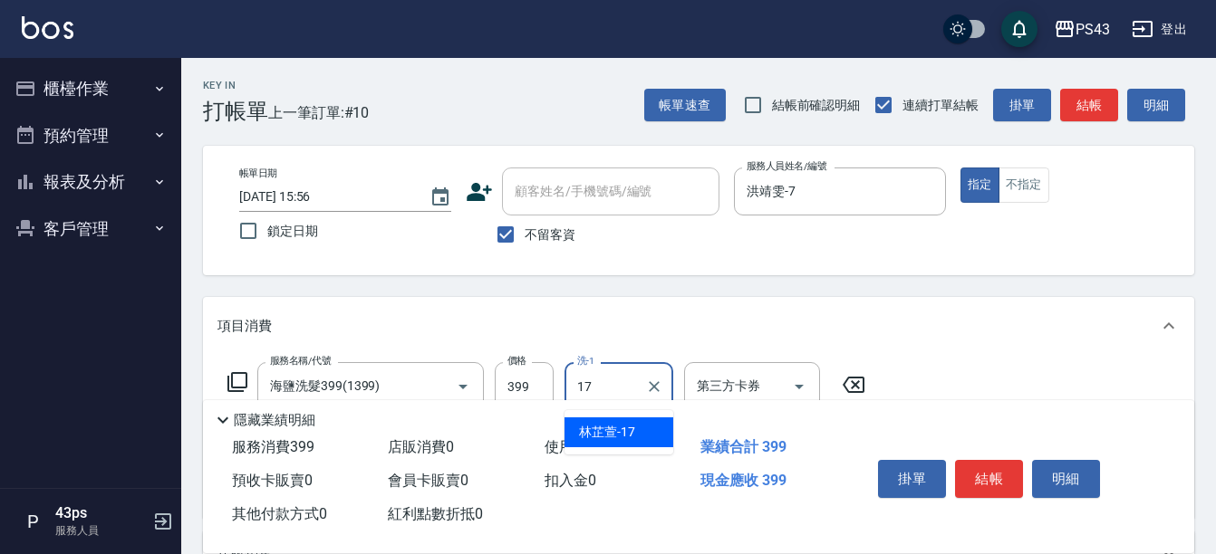
type input "林芷萱-17"
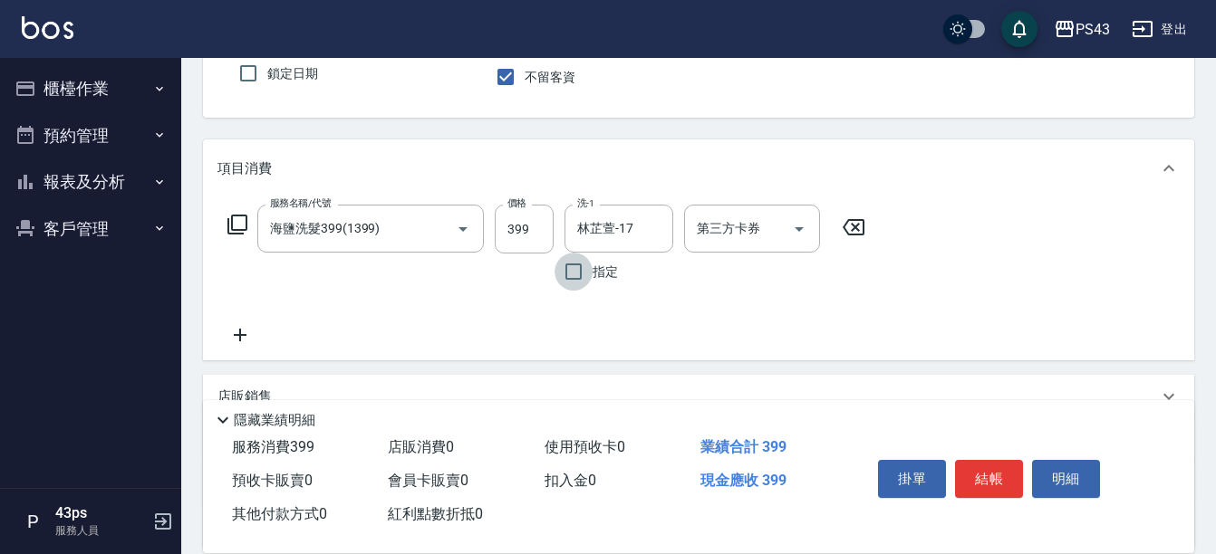
scroll to position [181, 0]
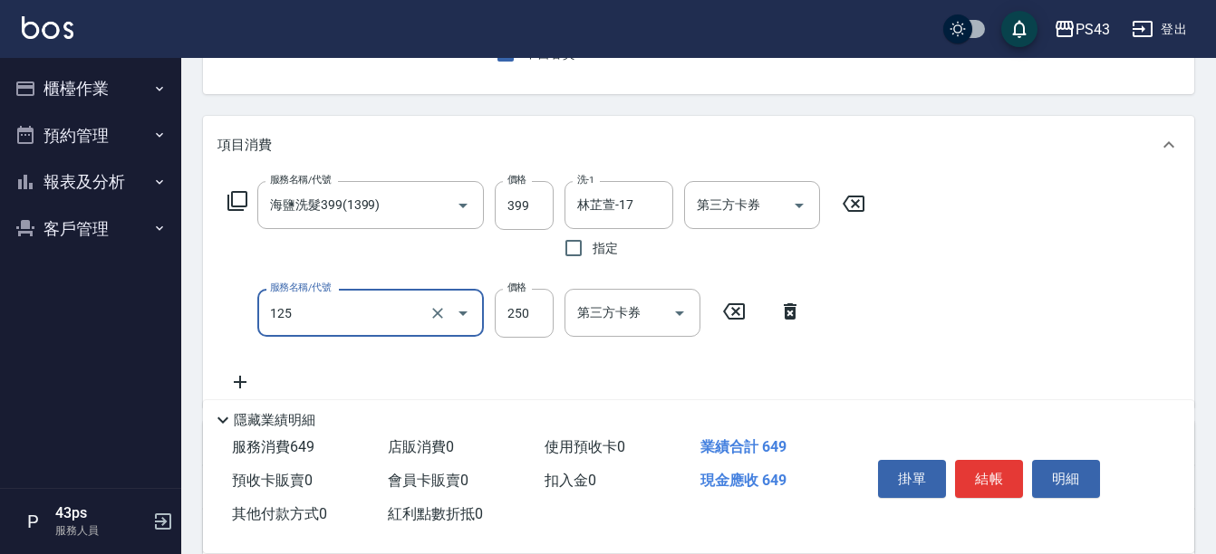
type input "肩頸250(125)"
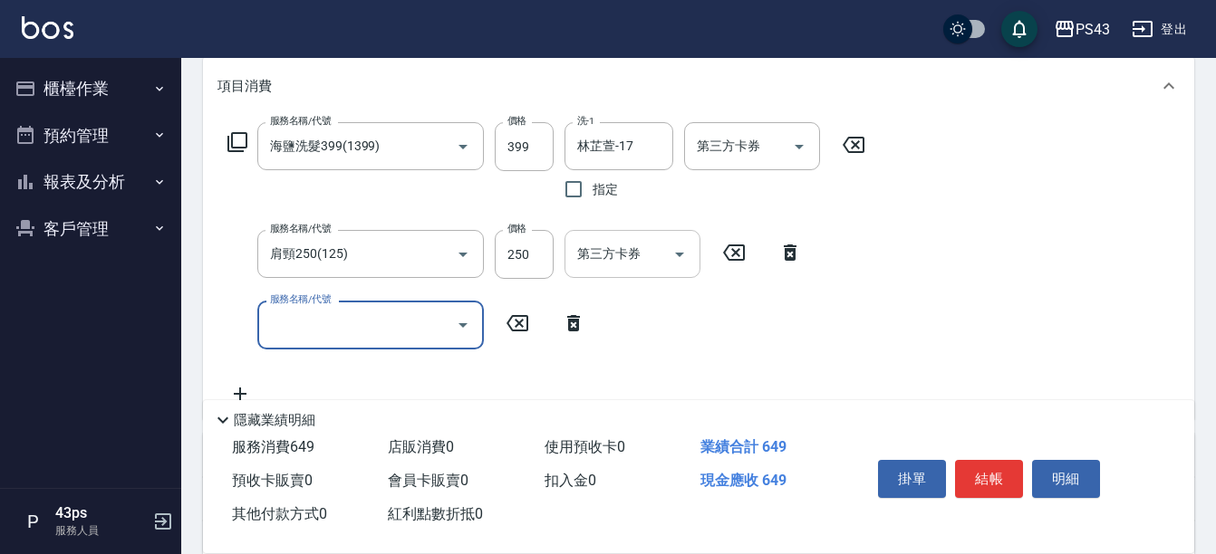
scroll to position [272, 0]
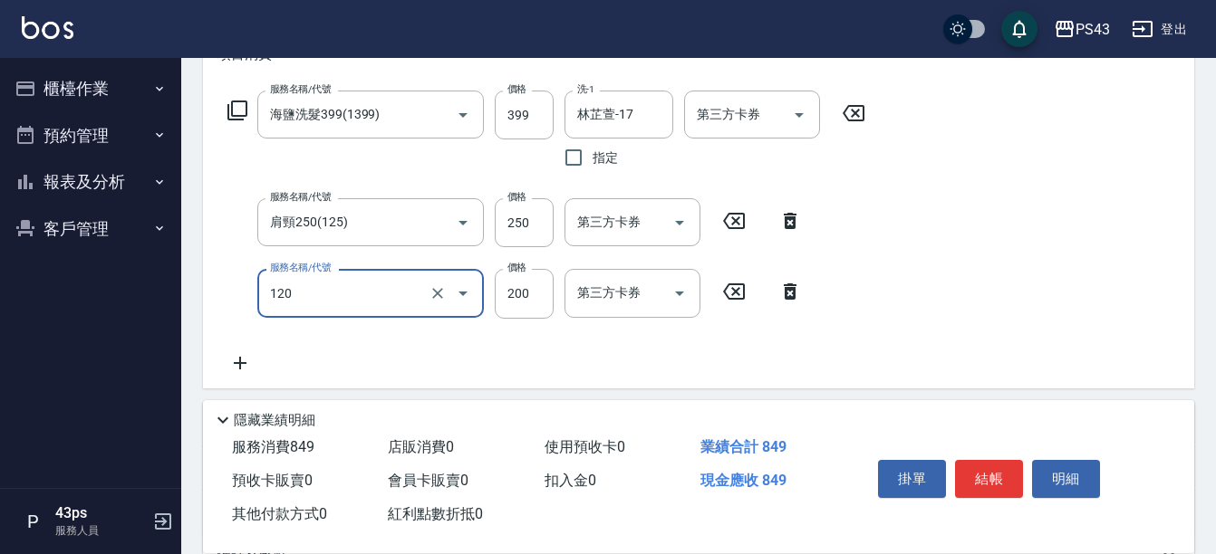
type input "New洗200(120)"
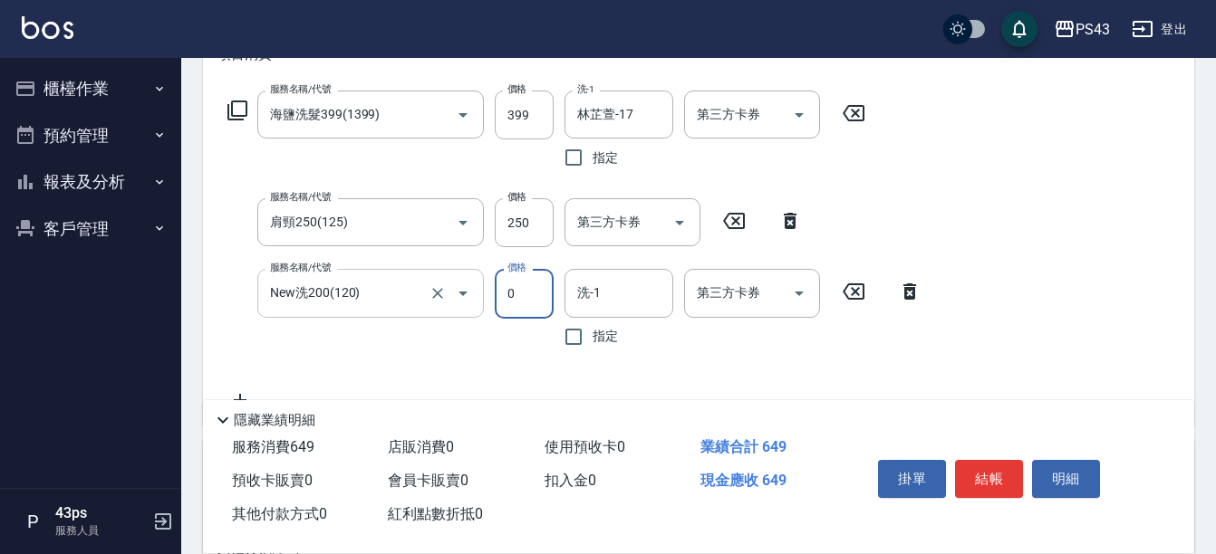
type input "0"
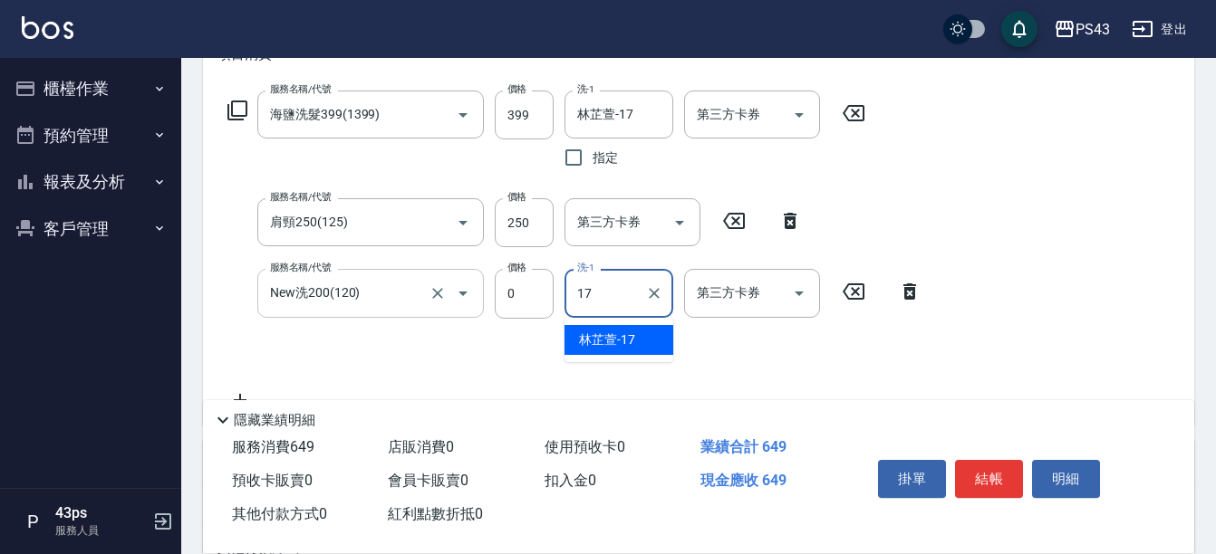
type input "林芷萱-17"
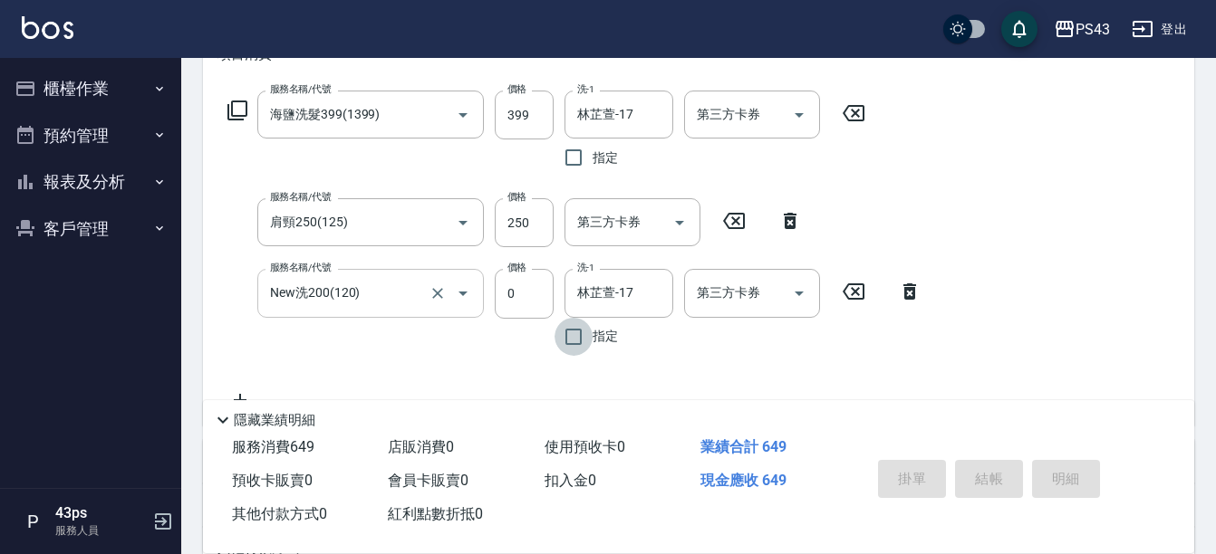
type input "[DATE] 15:57"
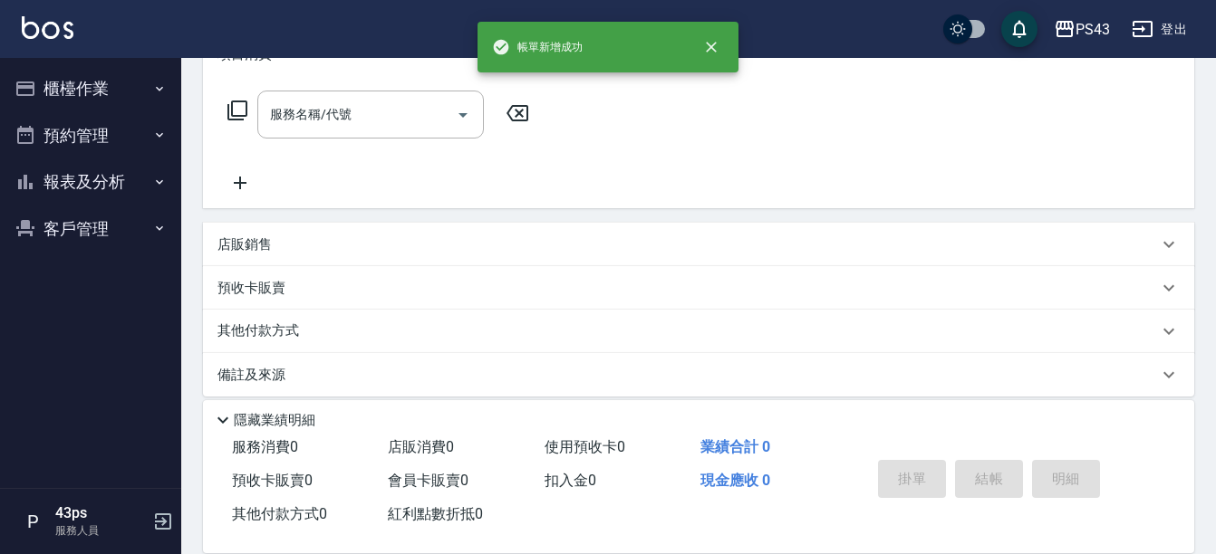
scroll to position [0, 0]
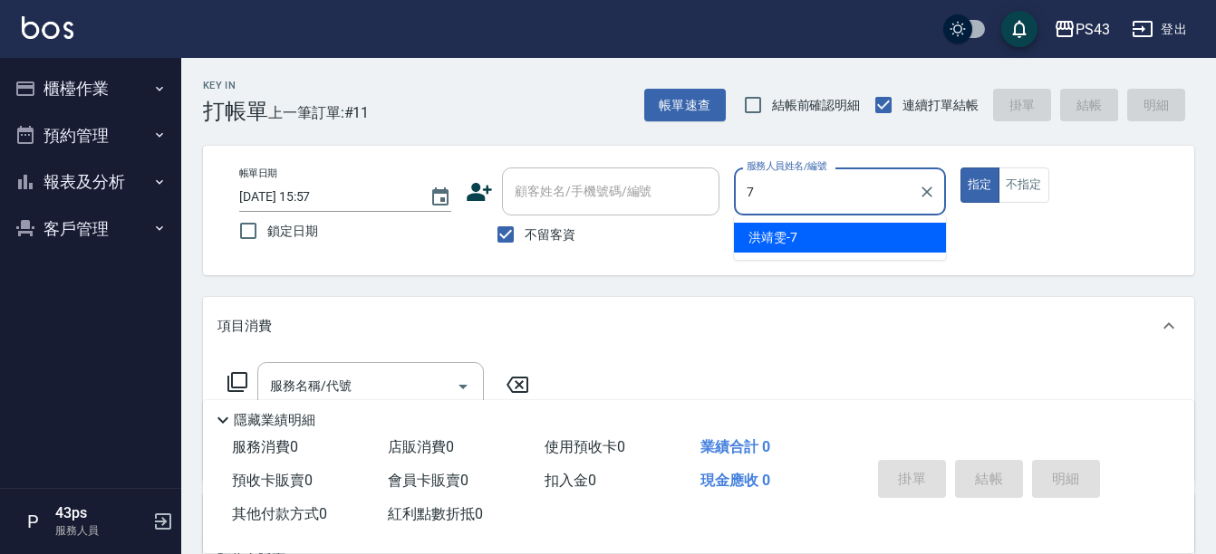
type input "洪靖雯-7"
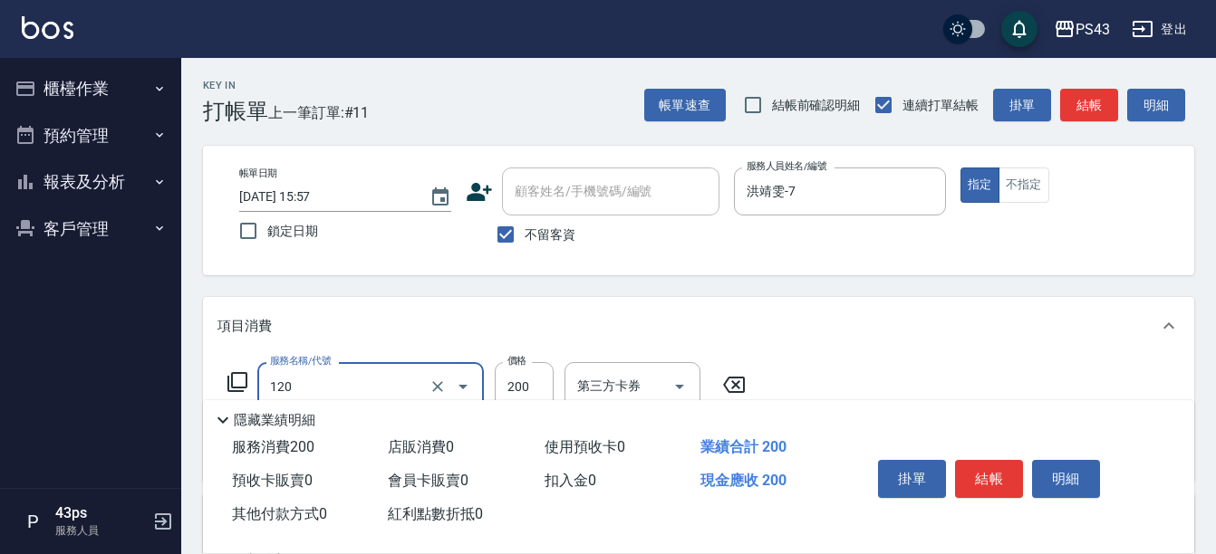
type input "New洗200(120)"
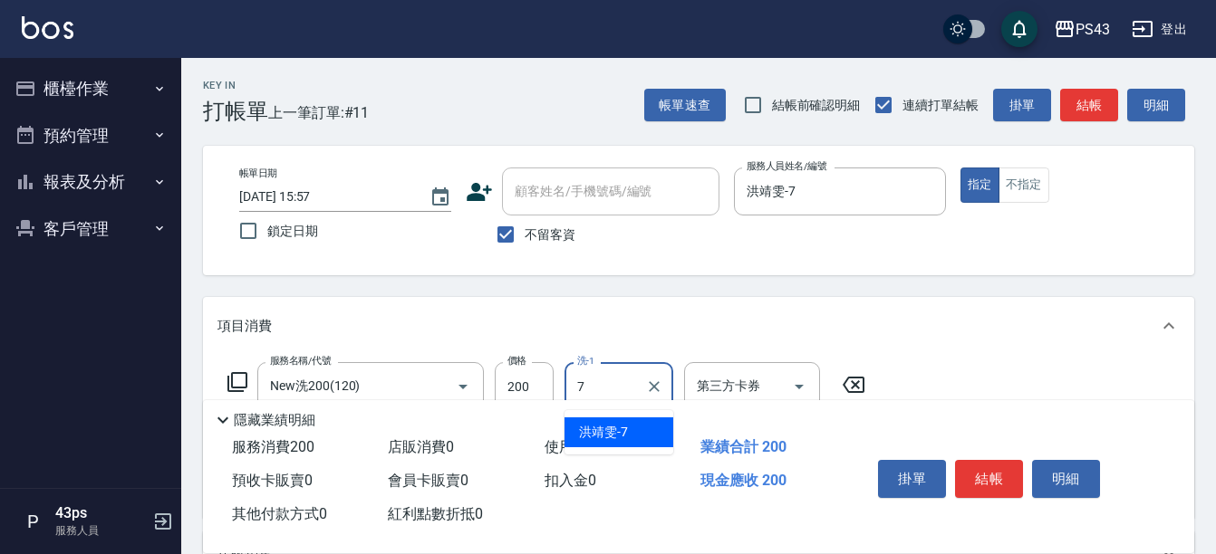
type input "洪靖雯-7"
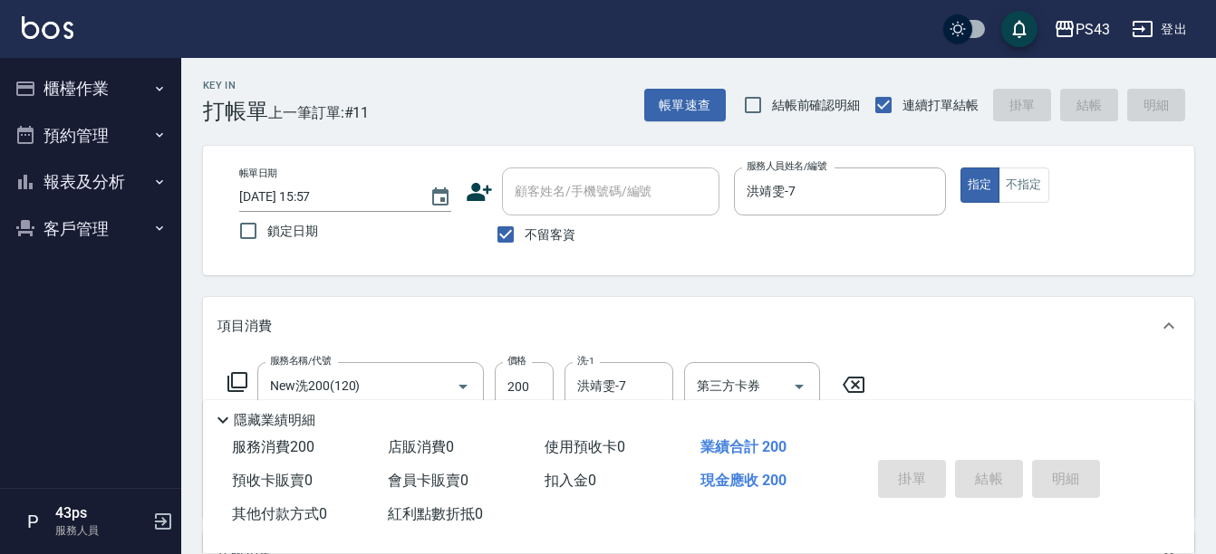
type input "[DATE] 15:58"
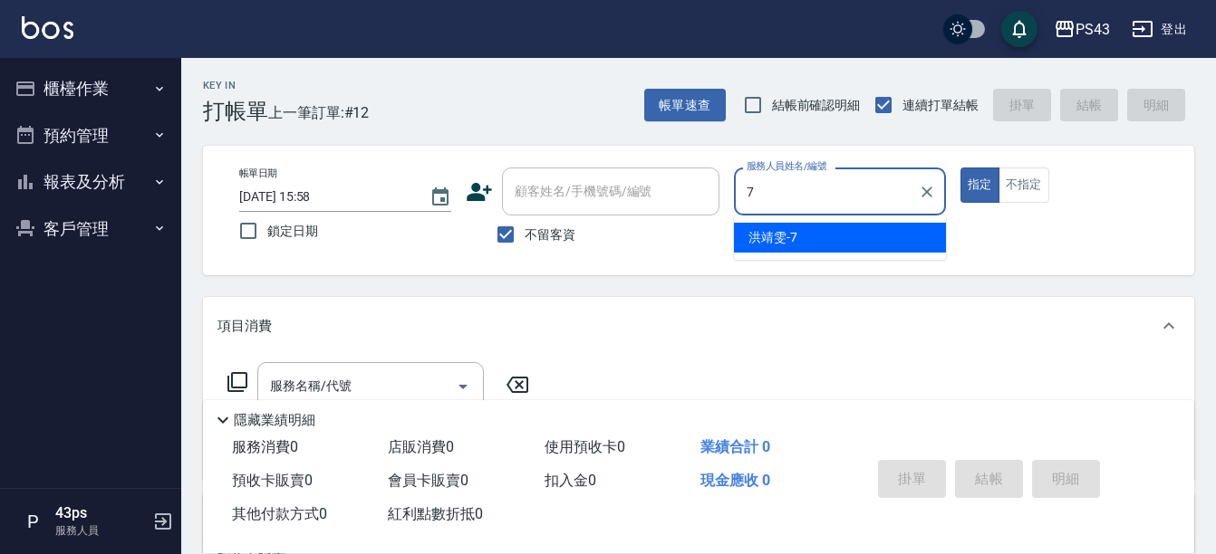
type input "洪靖雯-7"
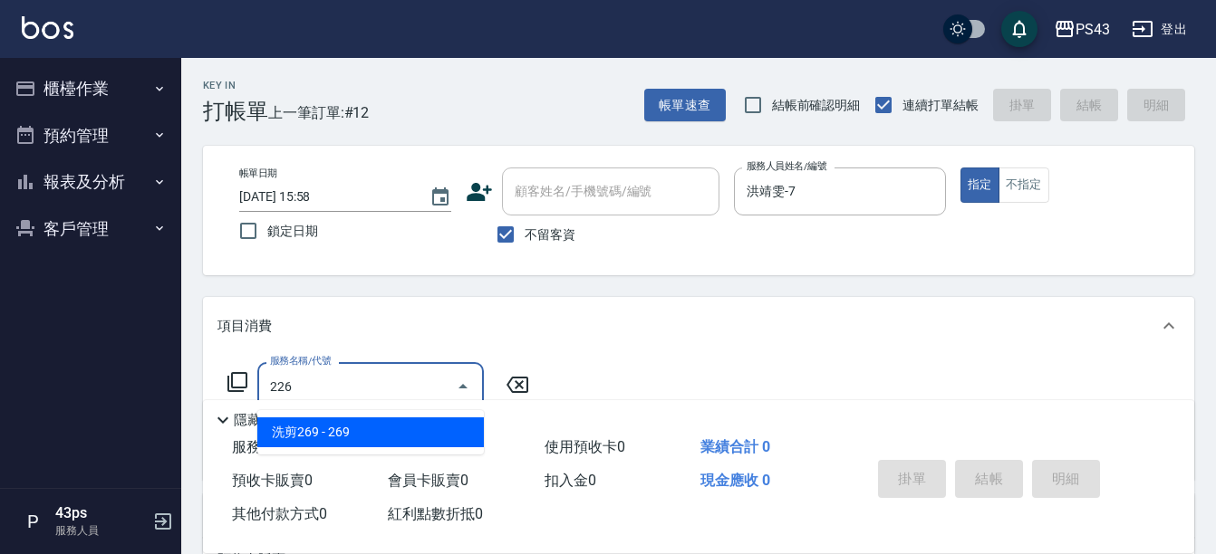
type input "洗剪269(226)"
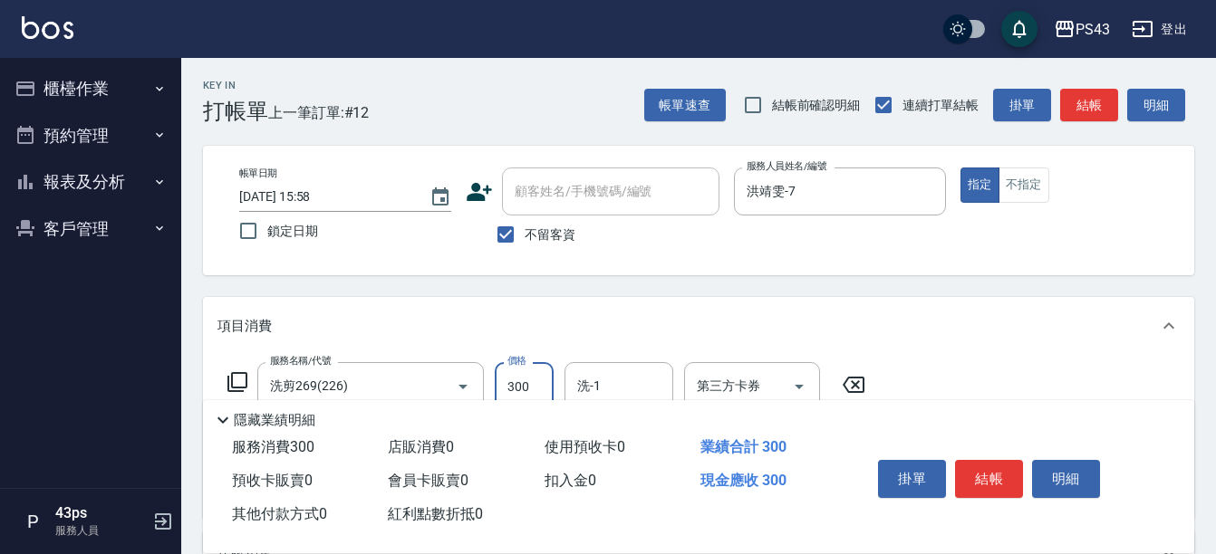
type input "300"
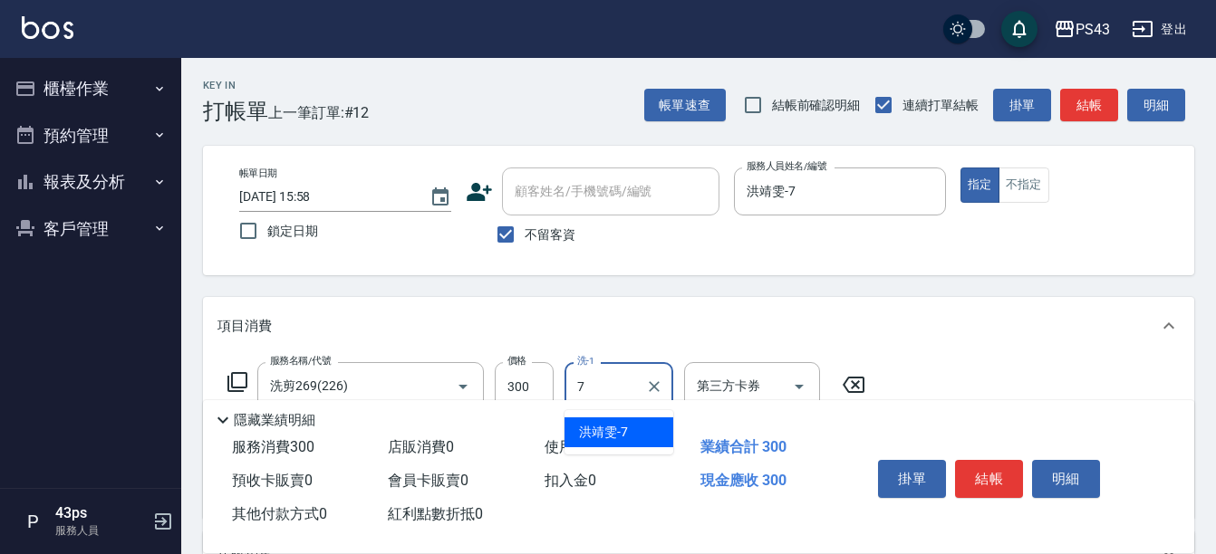
type input "洪靖雯-7"
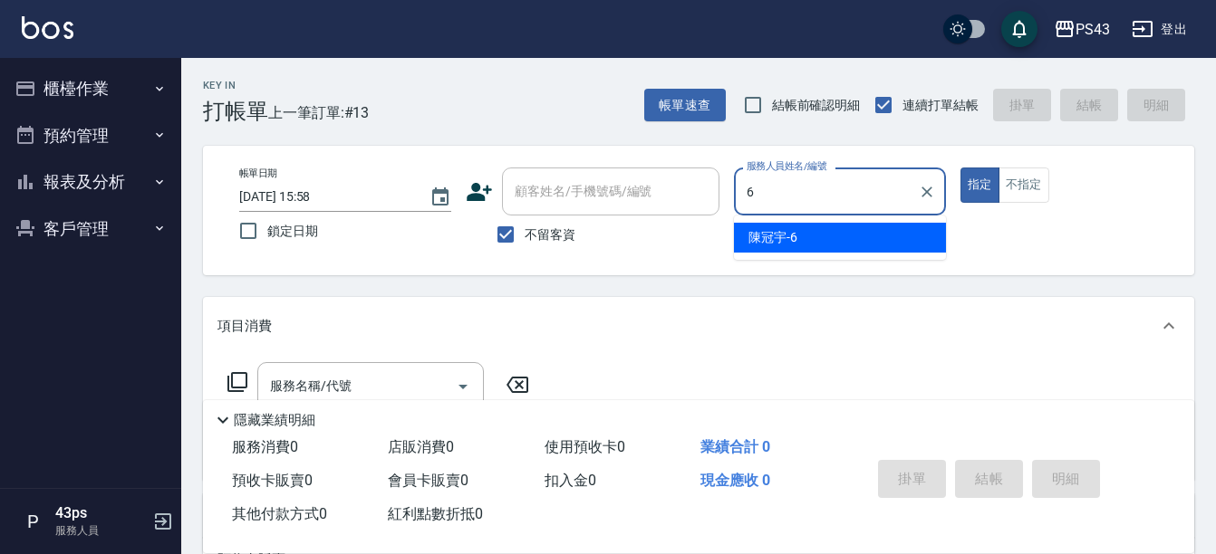
type input "陳冠宇-6"
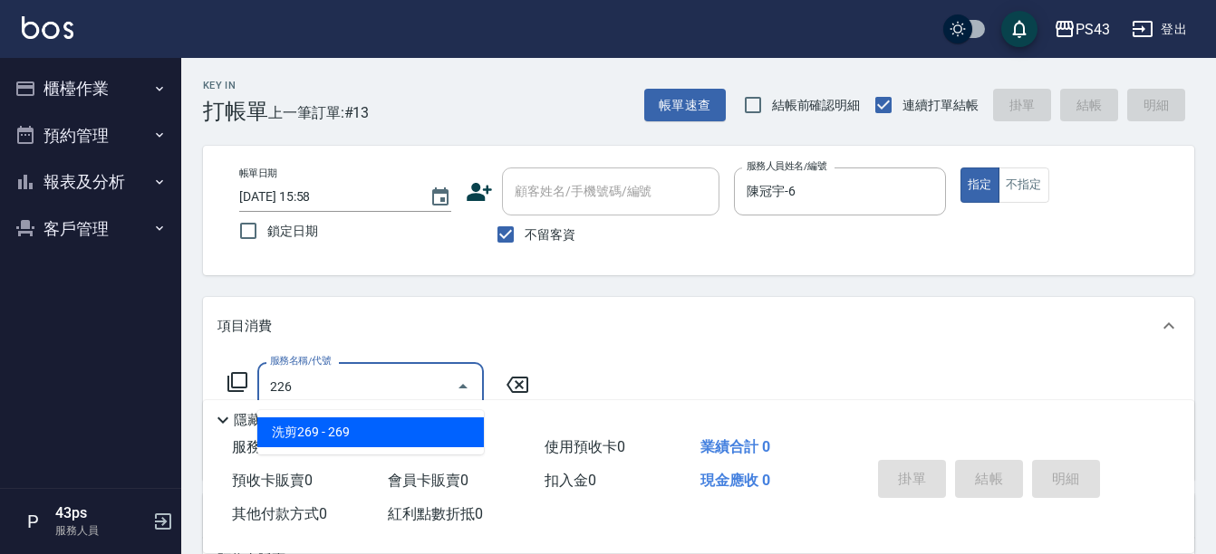
type input "洗剪269(226)"
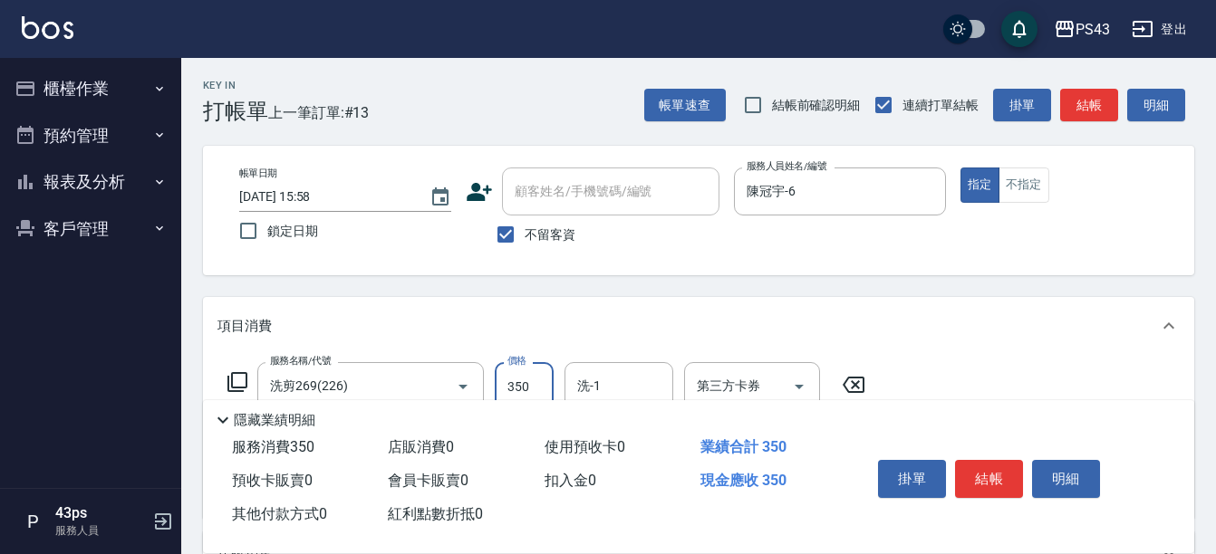
type input "350"
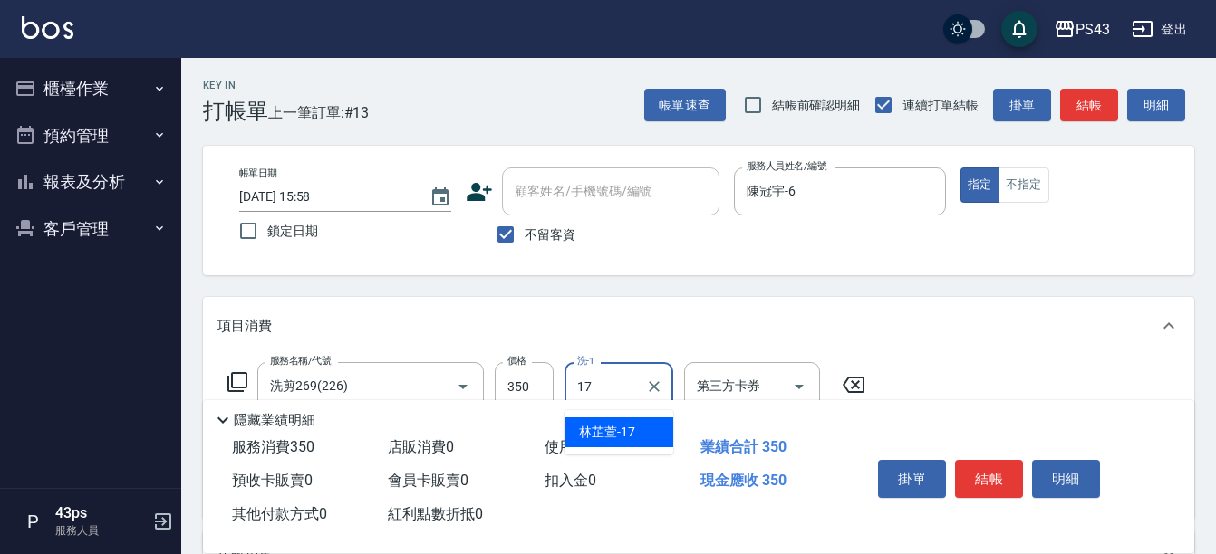
type input "林芷萱-17"
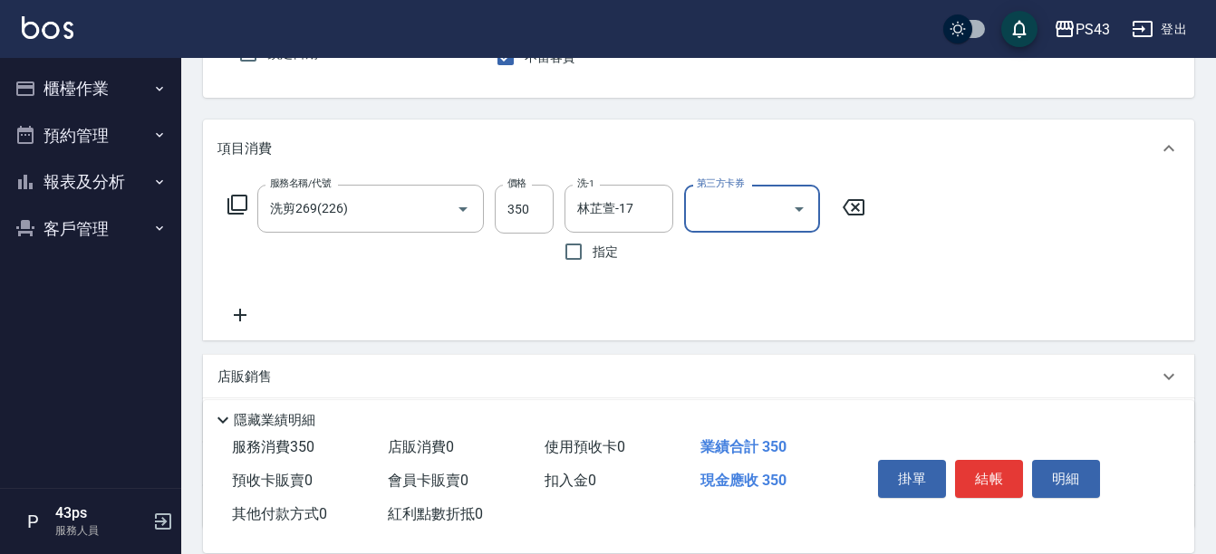
scroll to position [272, 0]
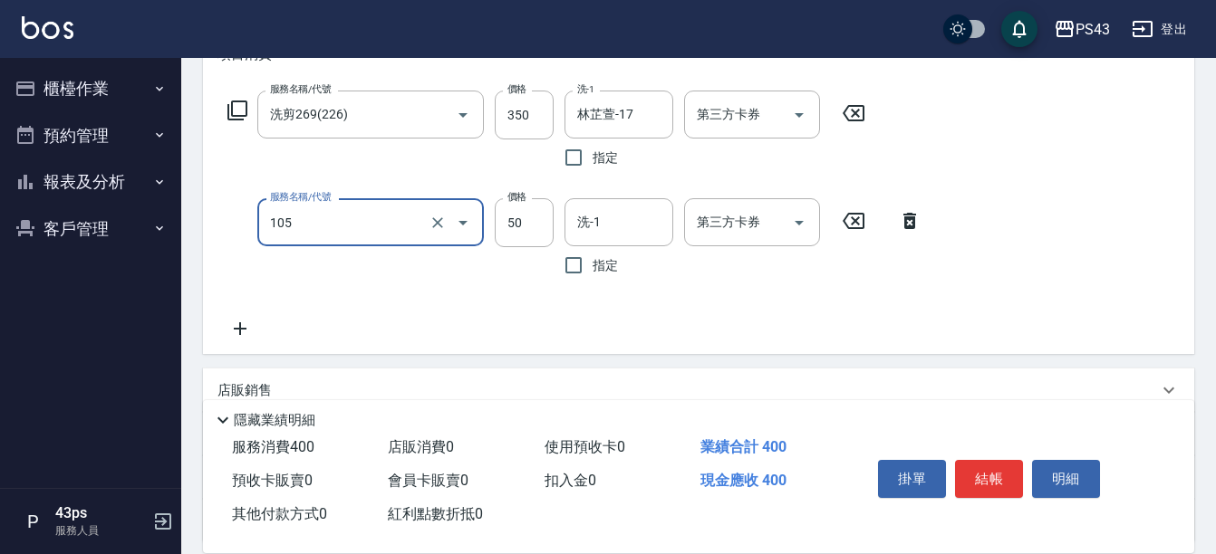
type input "精油50(105)"
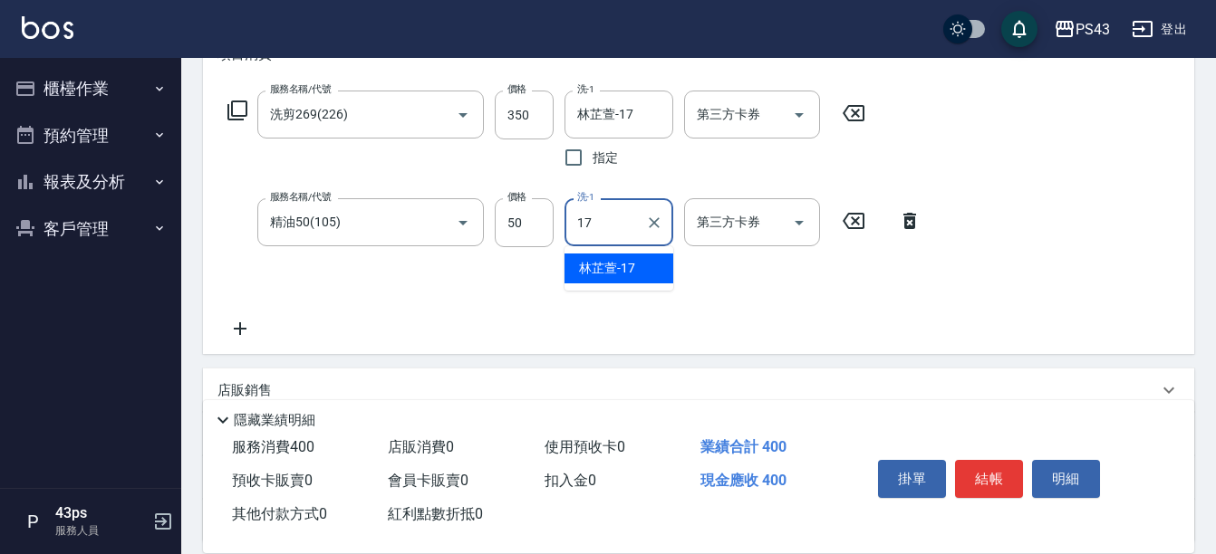
type input "林芷萱-17"
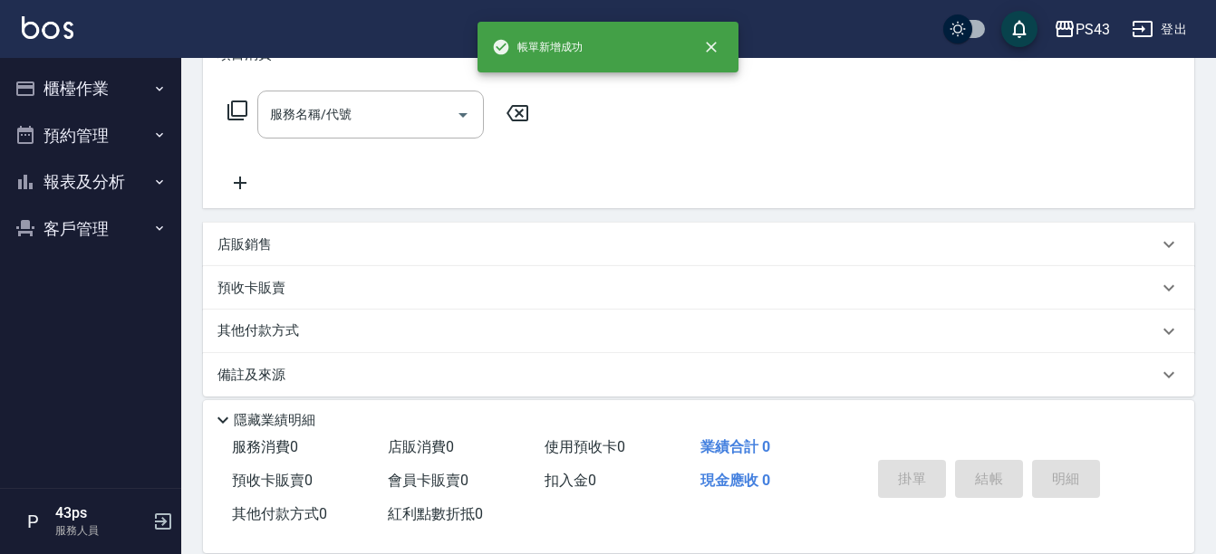
scroll to position [0, 0]
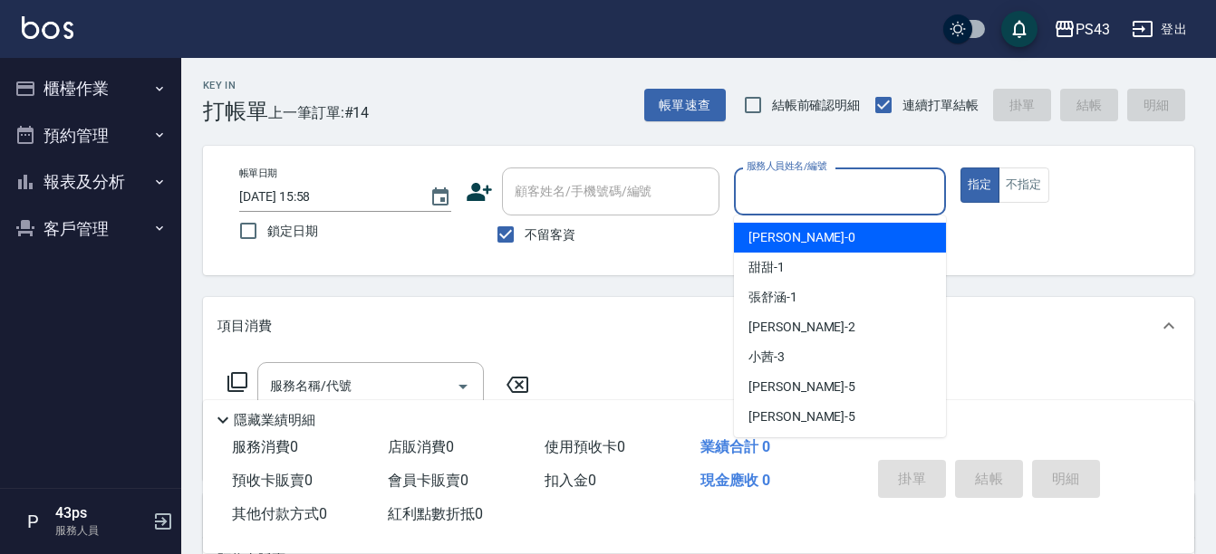
click at [873, 200] on input "服務人員姓名/編號" at bounding box center [840, 192] width 196 height 32
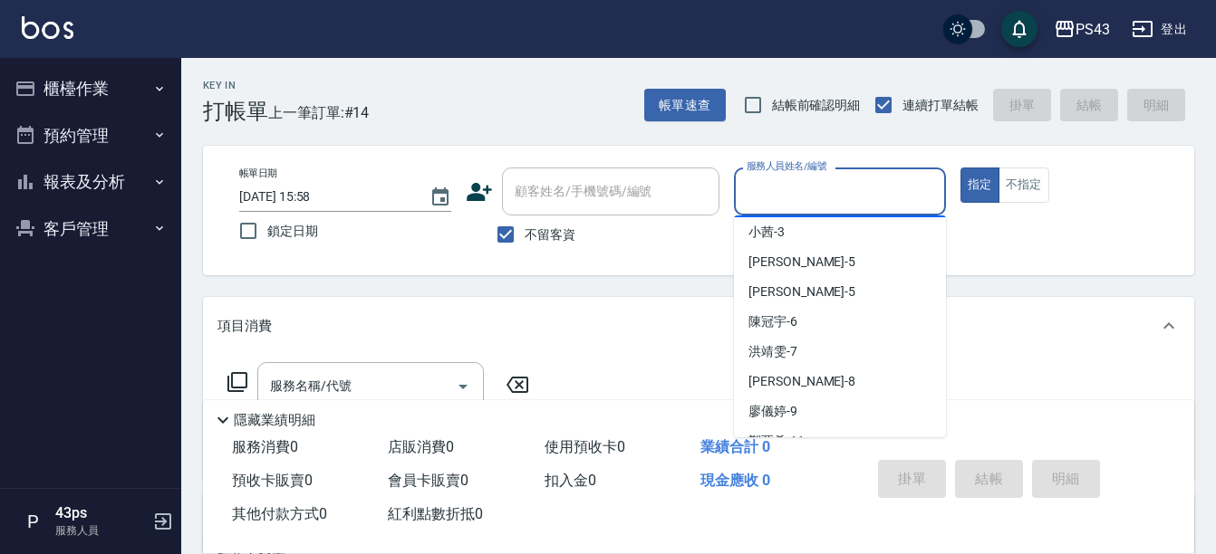
scroll to position [181, 0]
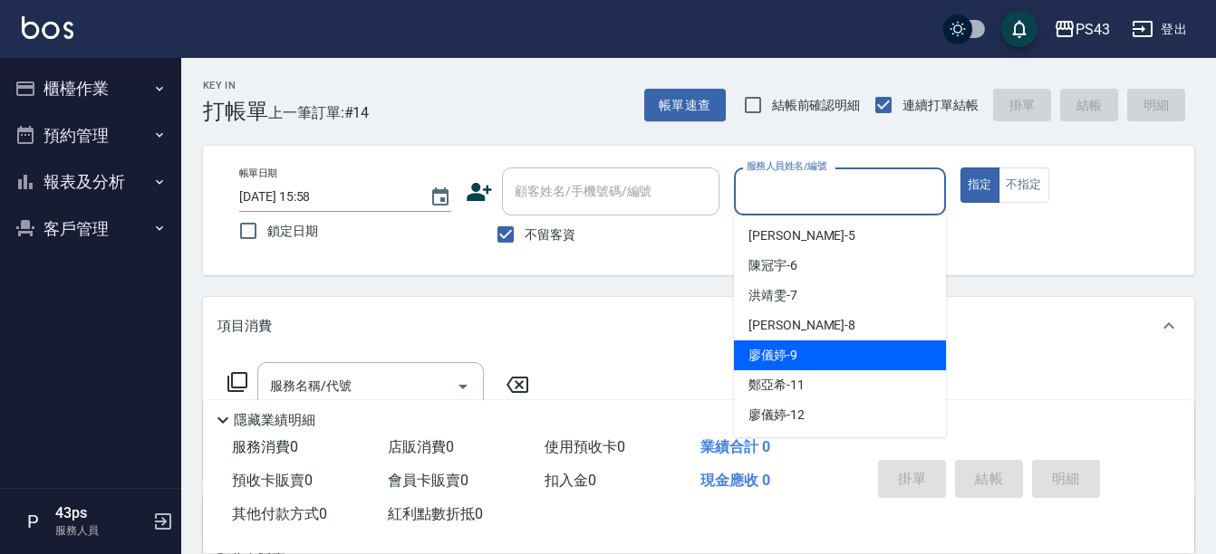
click at [786, 343] on div "[PERSON_NAME]-9" at bounding box center [840, 356] width 212 height 30
type input "[PERSON_NAME]9"
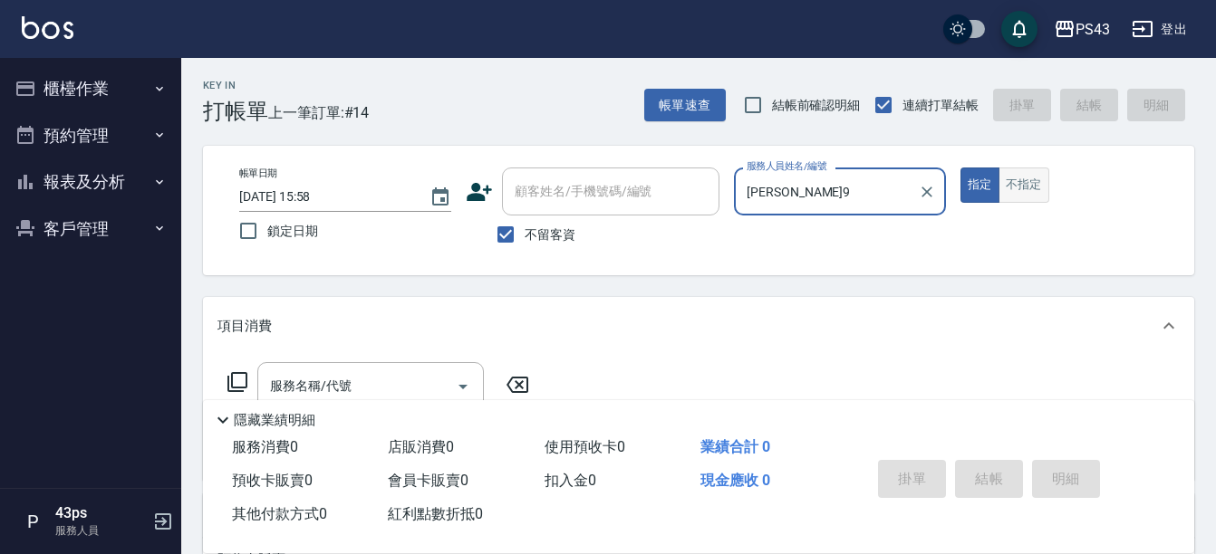
click at [1038, 183] on button "不指定" at bounding box center [1023, 185] width 51 height 35
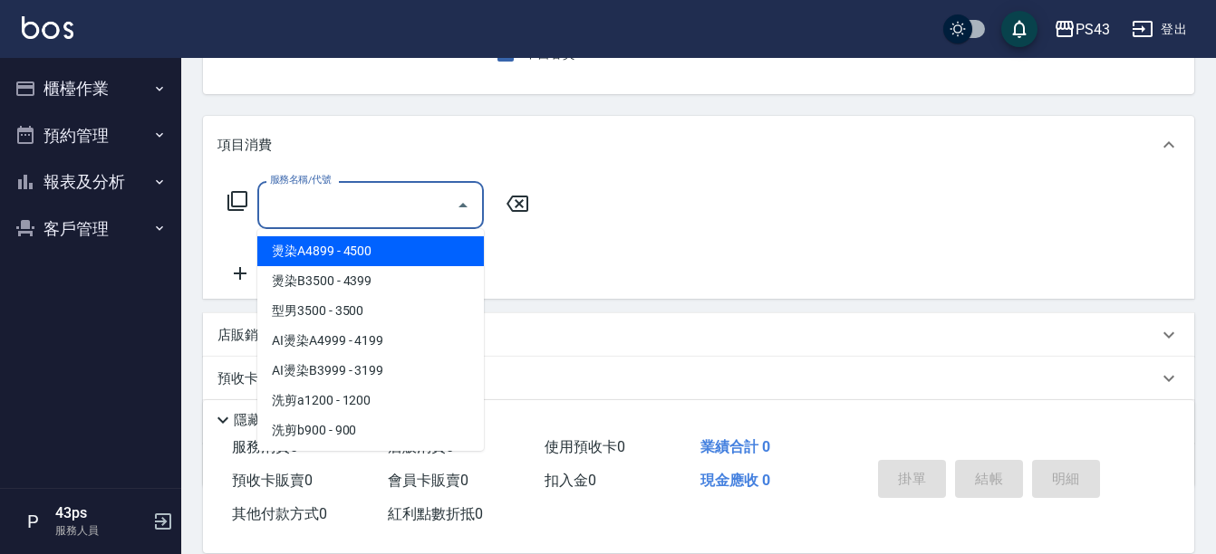
click at [377, 212] on input "服務名稱/代號" at bounding box center [356, 205] width 183 height 32
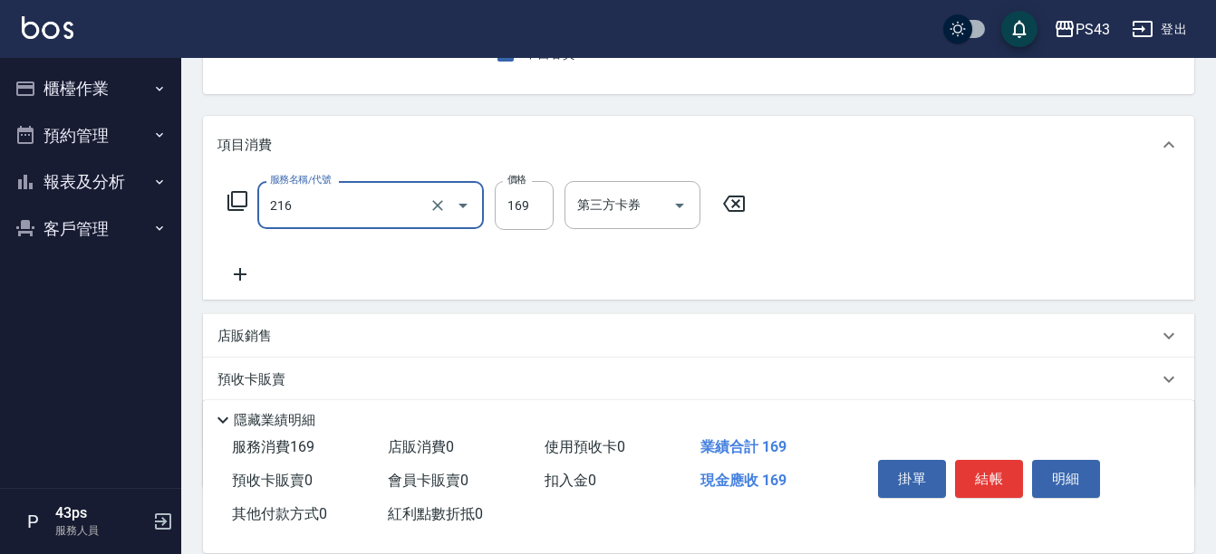
type input "剪髮169(216)"
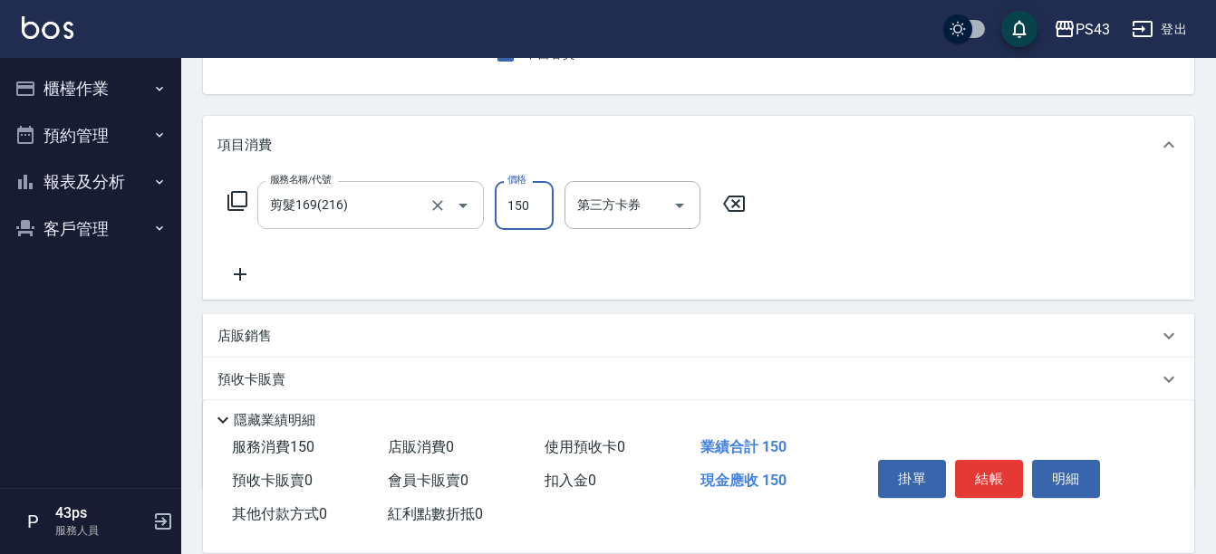
type input "150"
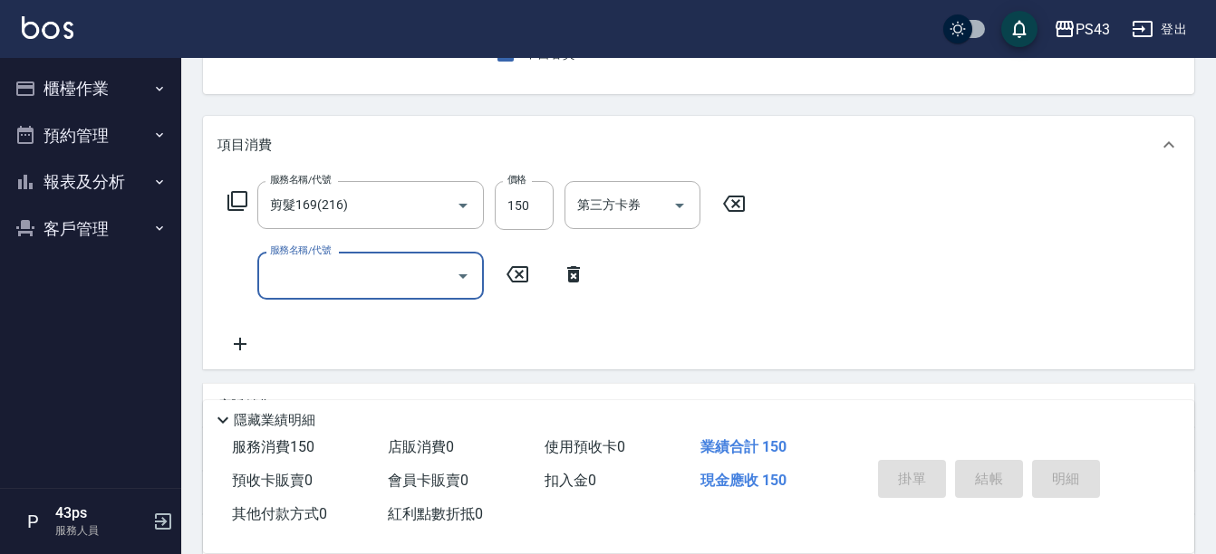
type input "[DATE] 16:27"
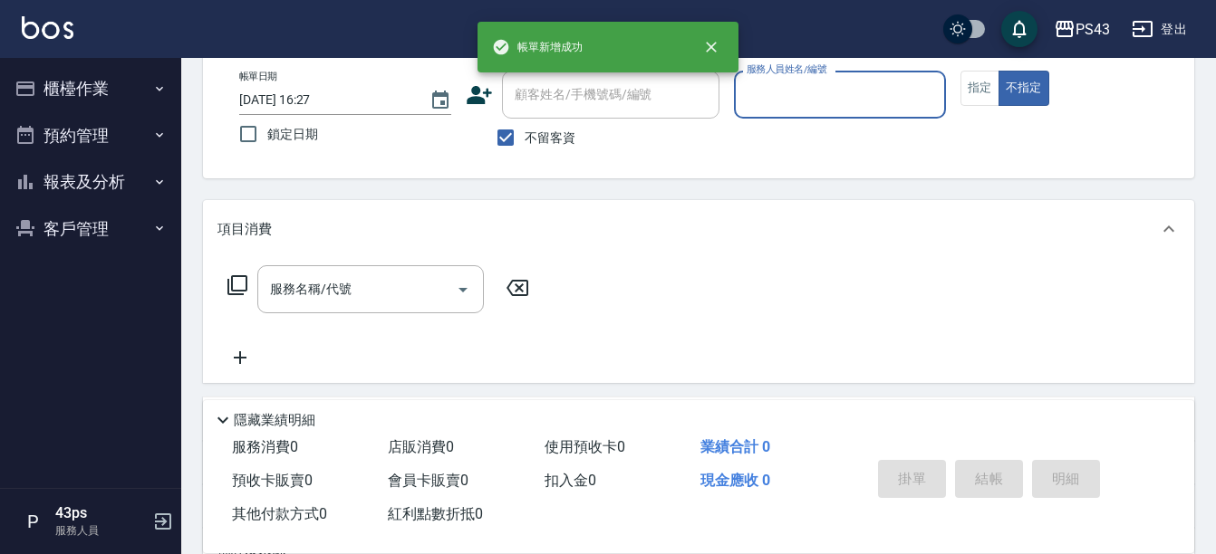
scroll to position [0, 0]
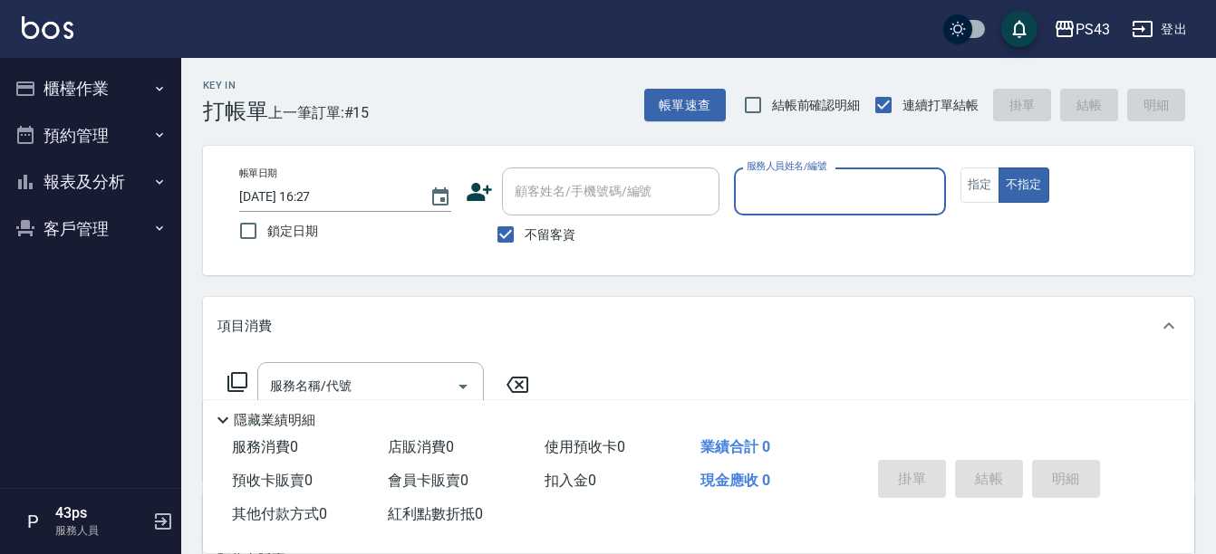
click at [831, 201] on input "服務人員姓名/編號" at bounding box center [840, 192] width 196 height 32
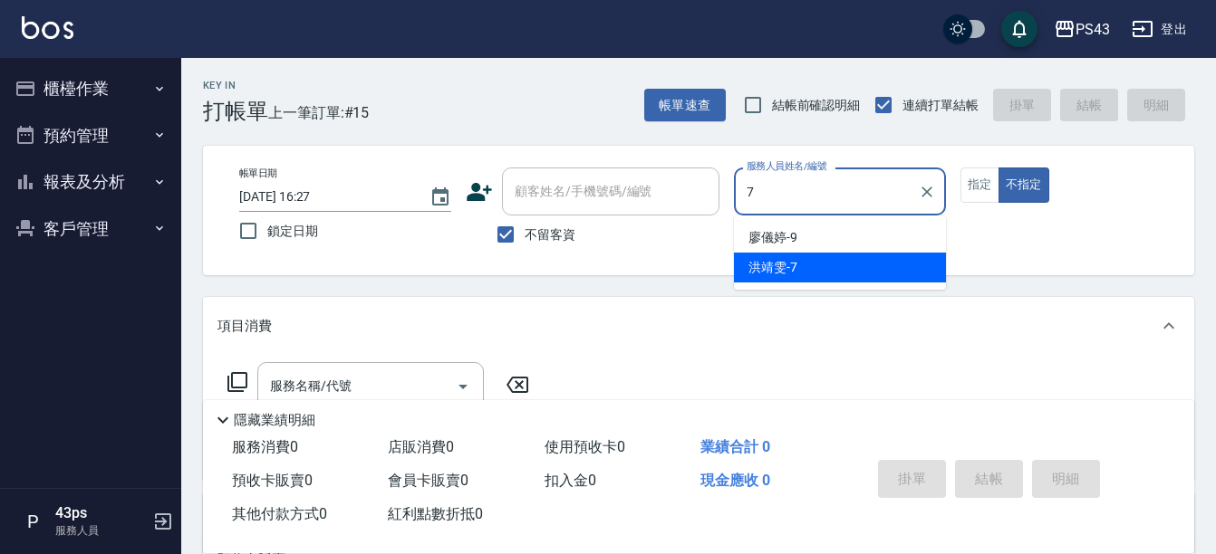
type input "洪靖雯-7"
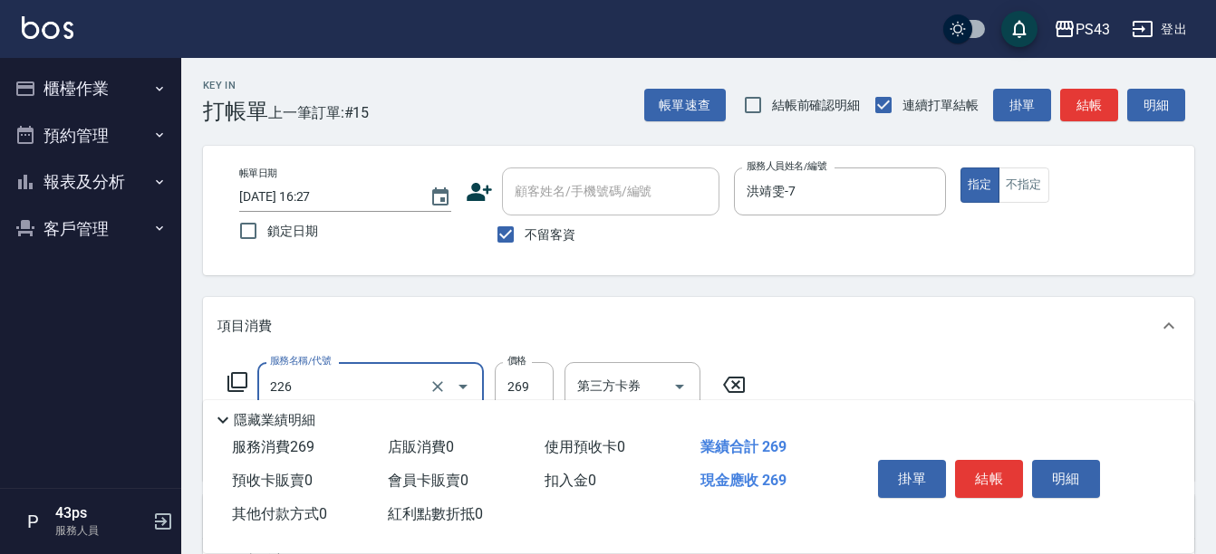
type input "洗剪269(226)"
type input "300"
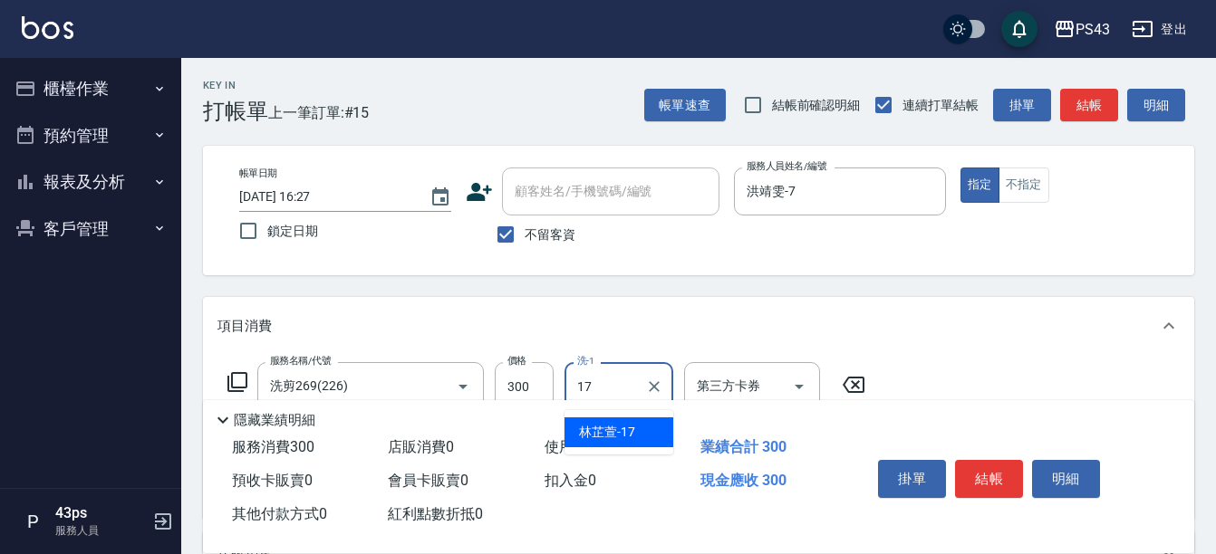
type input "林芷萱-17"
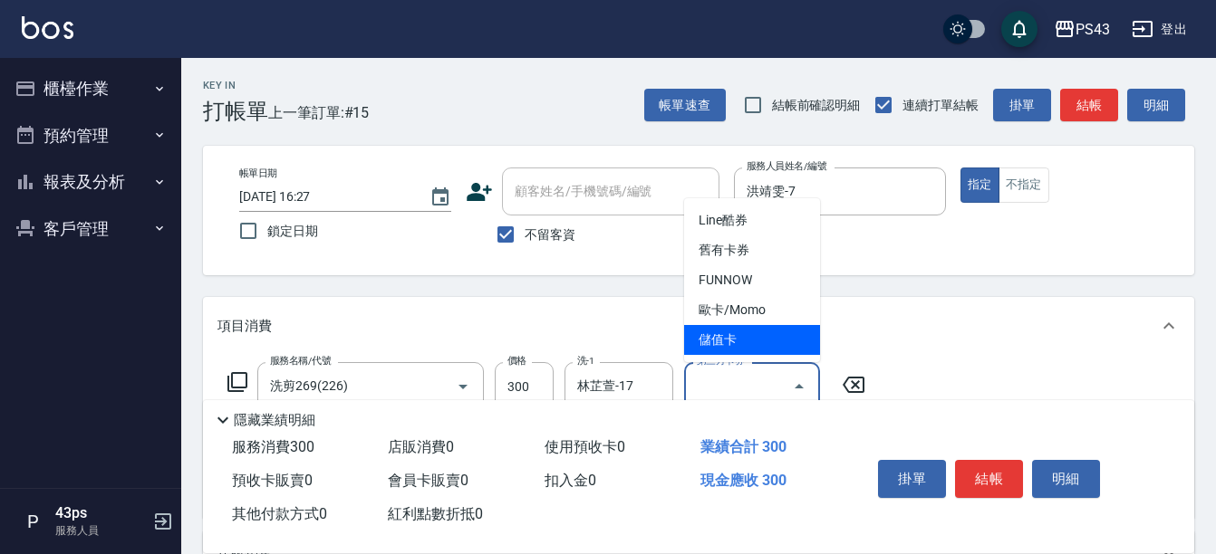
type input "儲值卡"
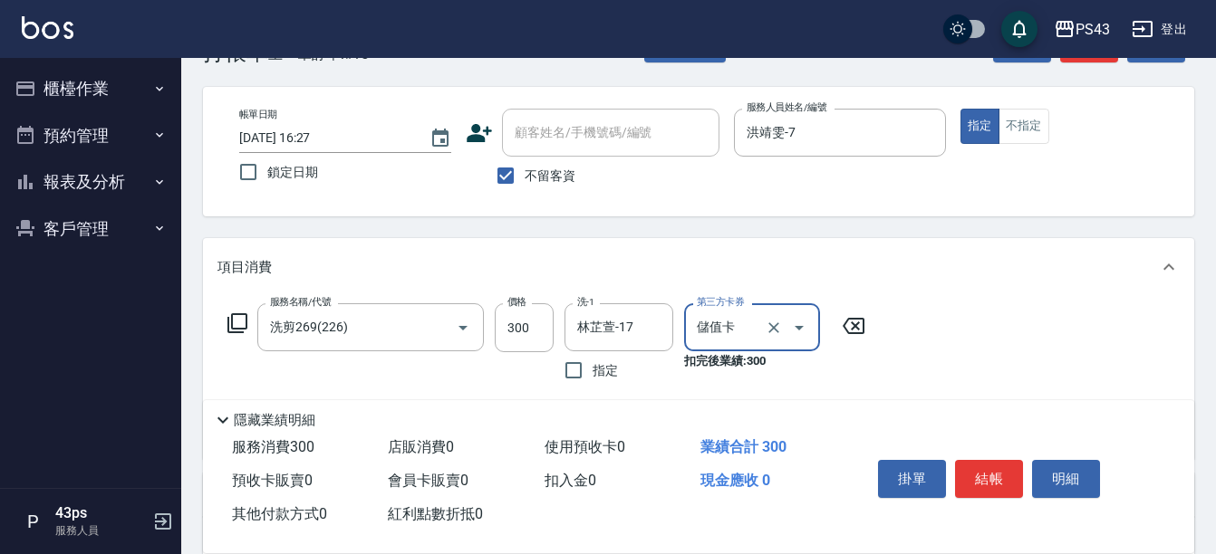
scroll to position [91, 0]
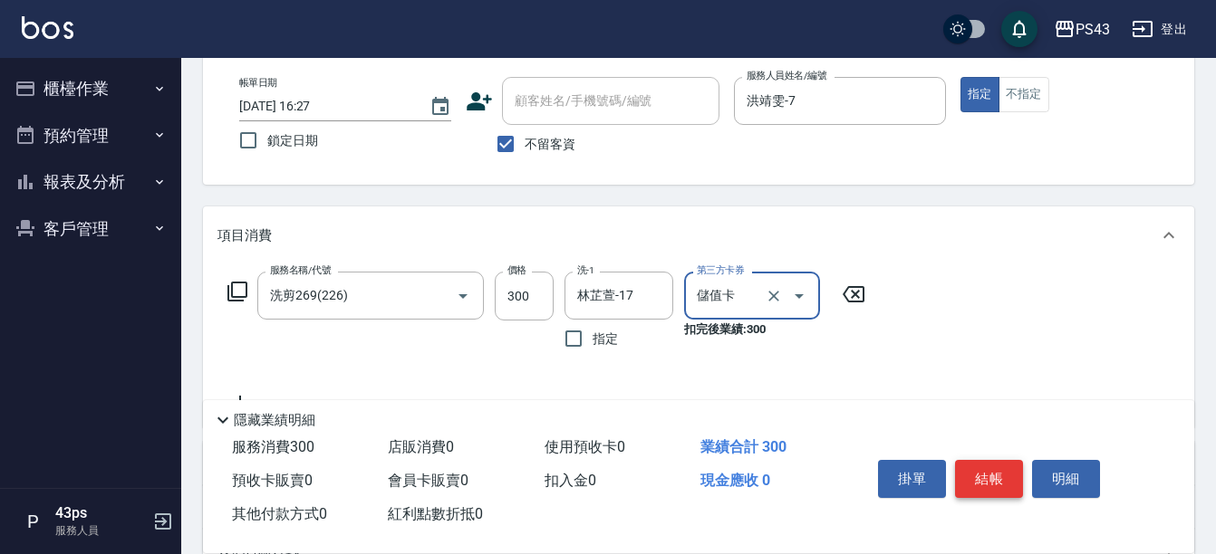
click at [994, 465] on button "結帳" at bounding box center [989, 479] width 68 height 38
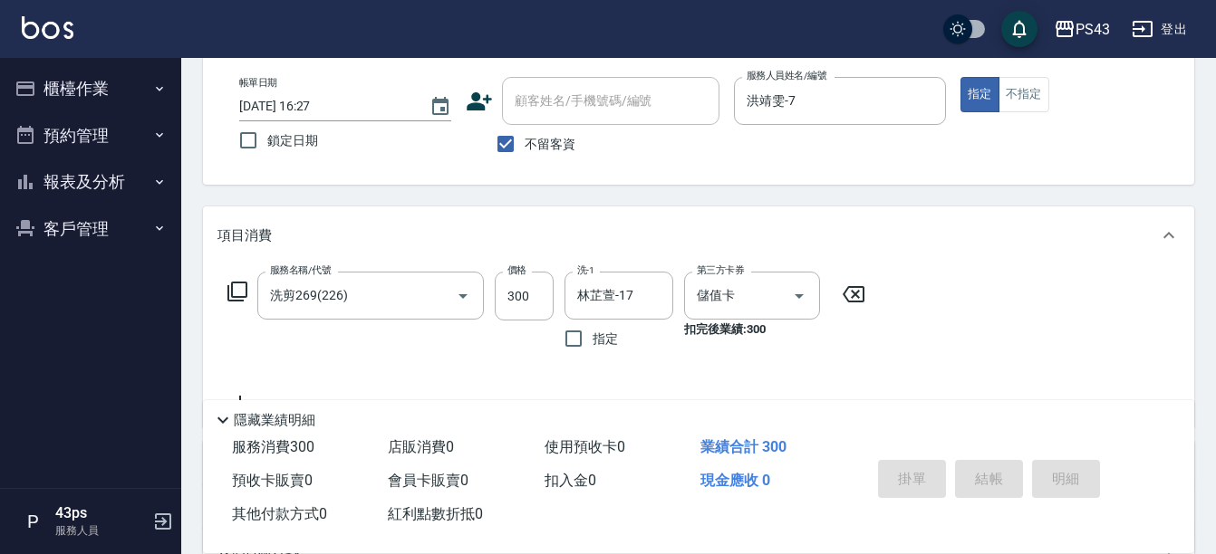
type input "[DATE] 16:28"
